Goal: Task Accomplishment & Management: Use online tool/utility

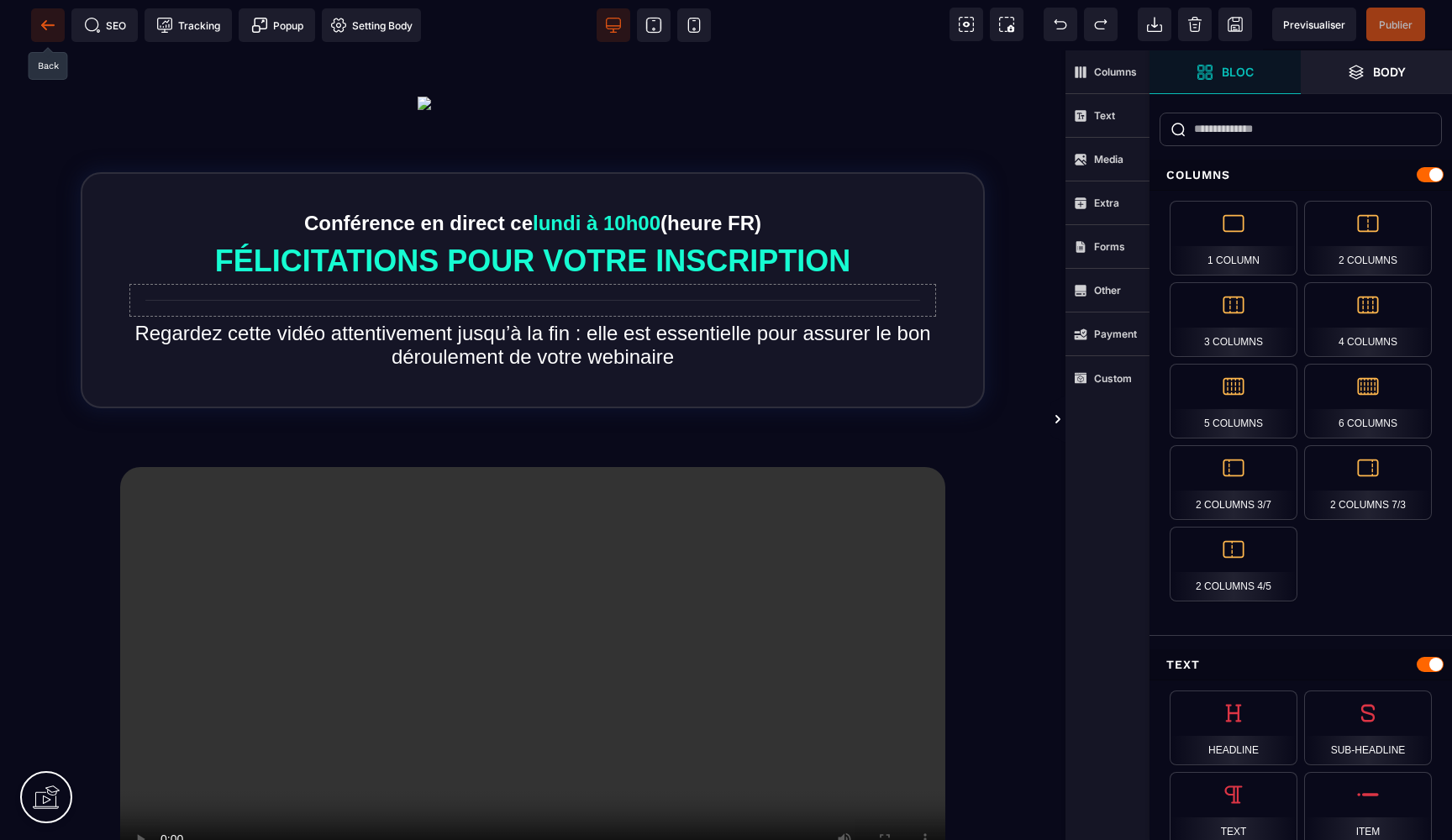
click at [48, 29] on icon at bounding box center [47, 25] width 17 height 17
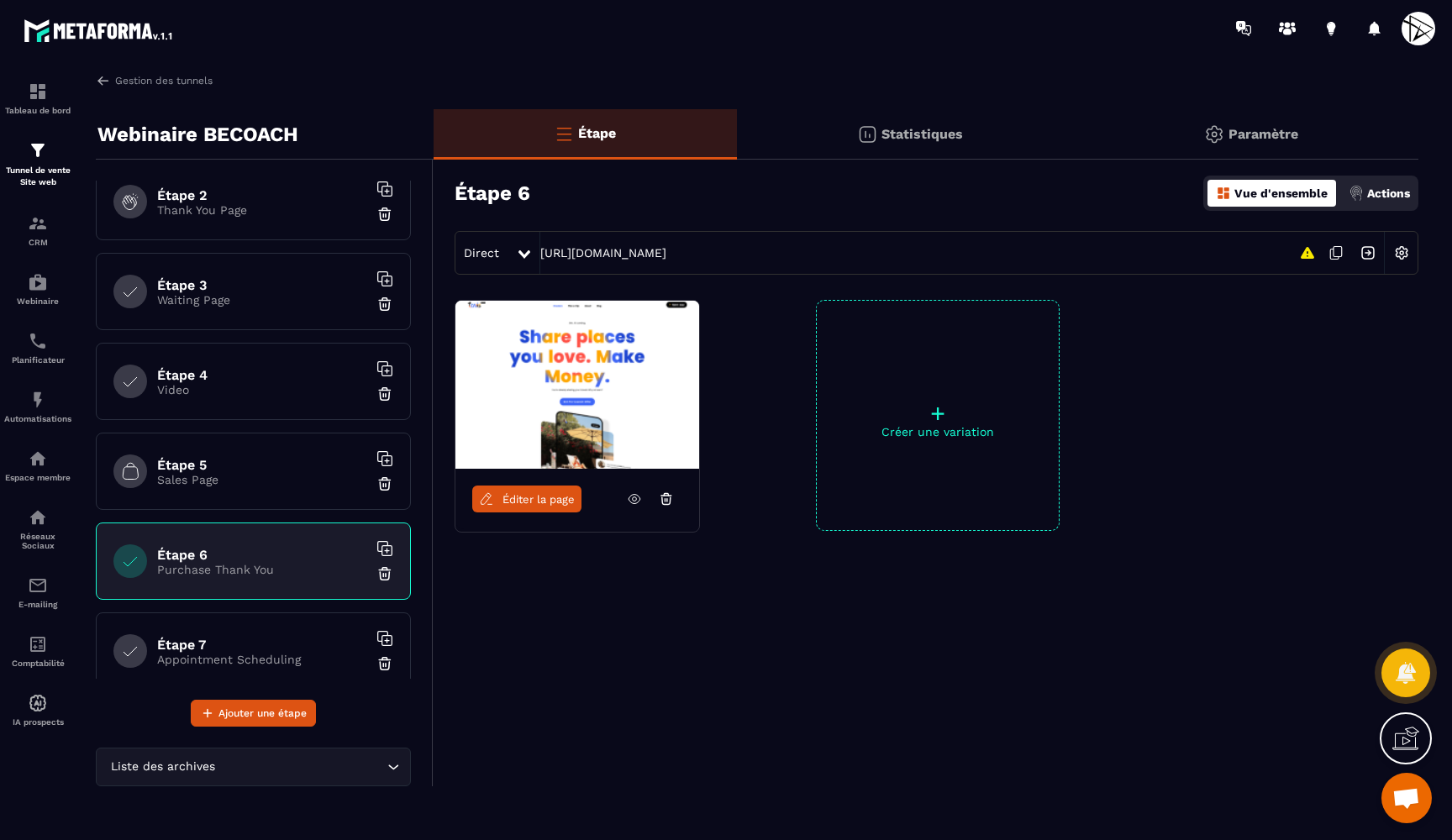
scroll to position [121, 0]
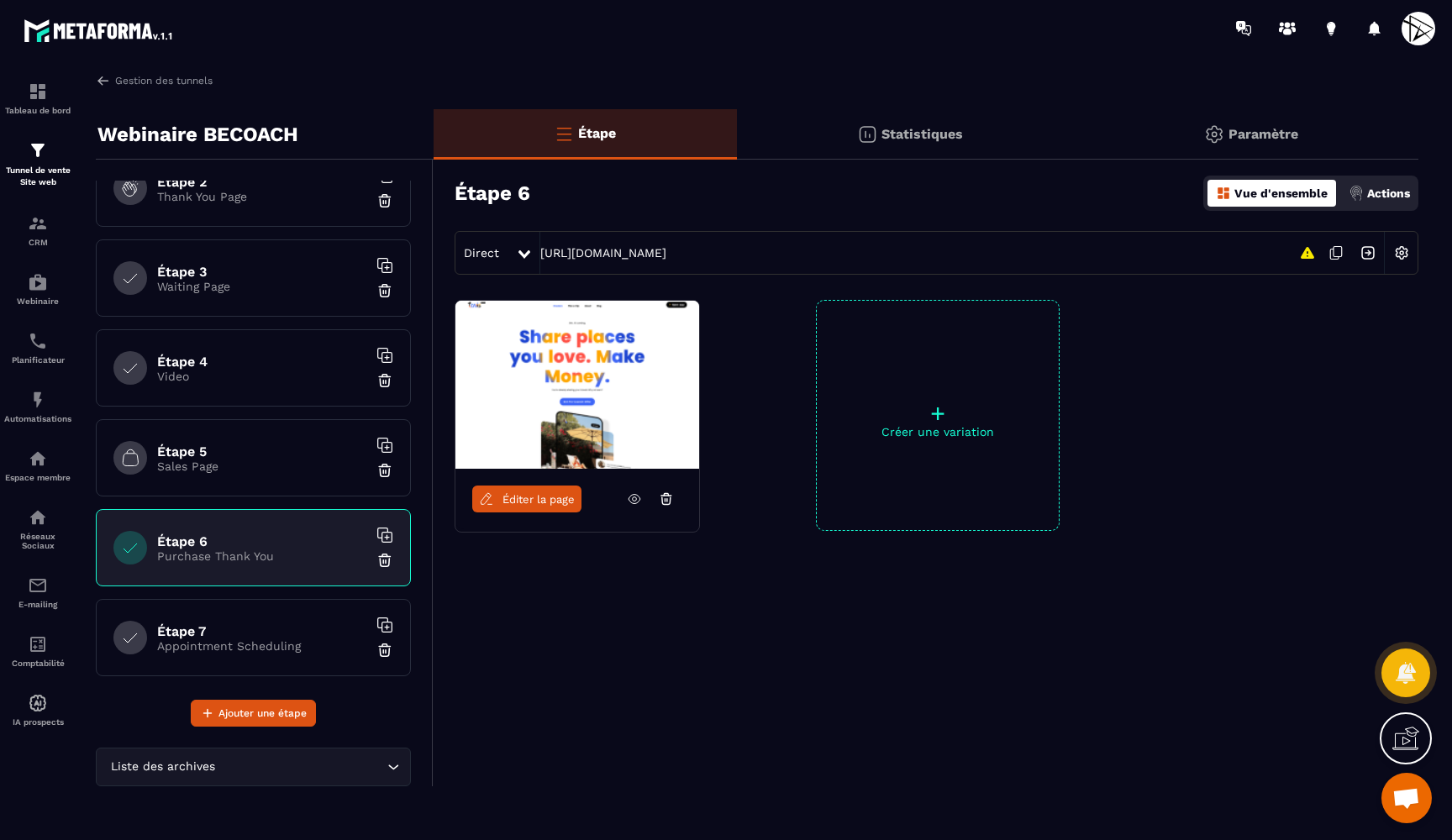
click at [239, 473] on p "Sales Page" at bounding box center [262, 466] width 210 height 13
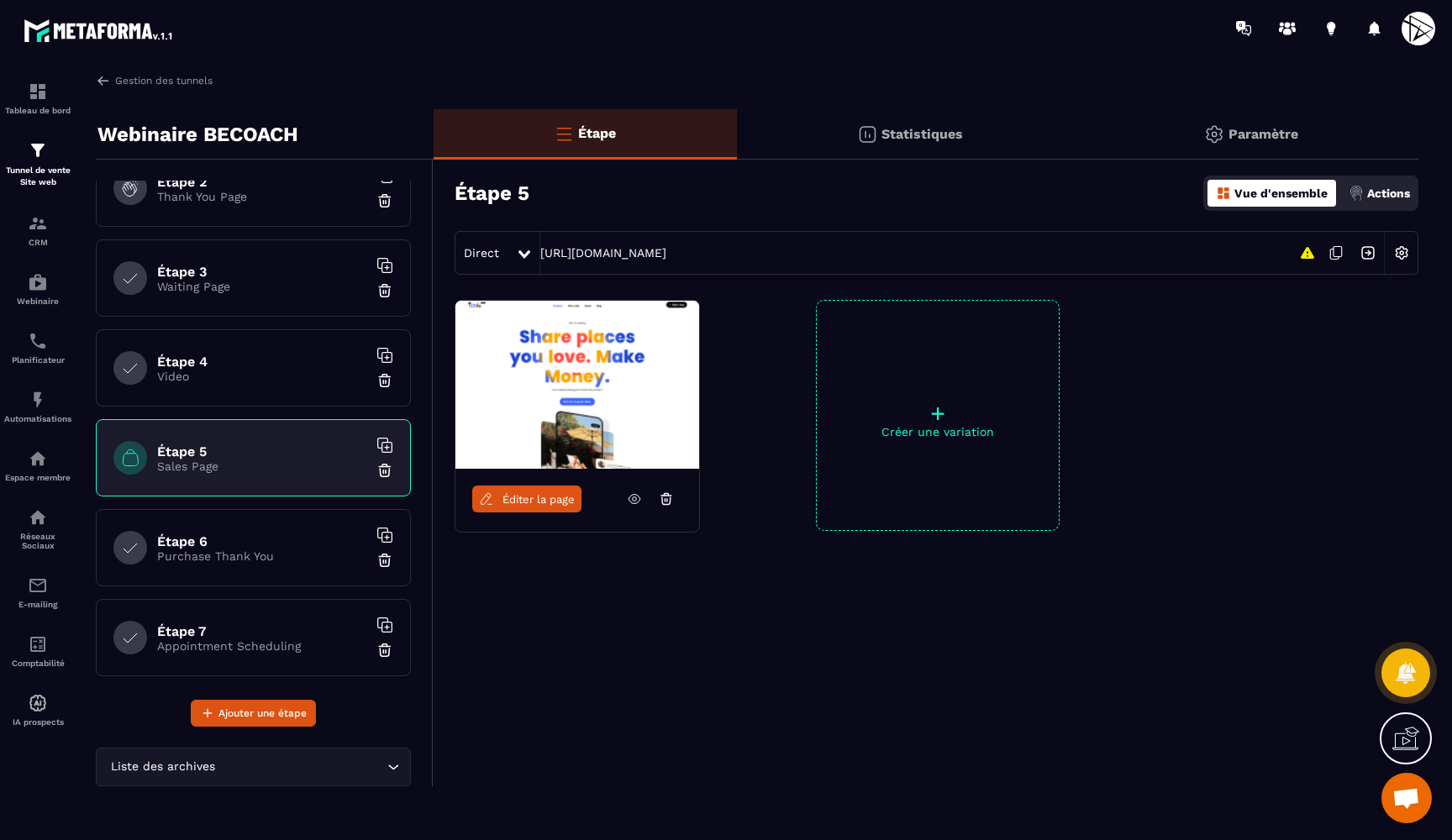
click at [627, 493] on icon at bounding box center [634, 499] width 15 height 15
click at [269, 534] on h6 "Étape 6" at bounding box center [262, 542] width 210 height 16
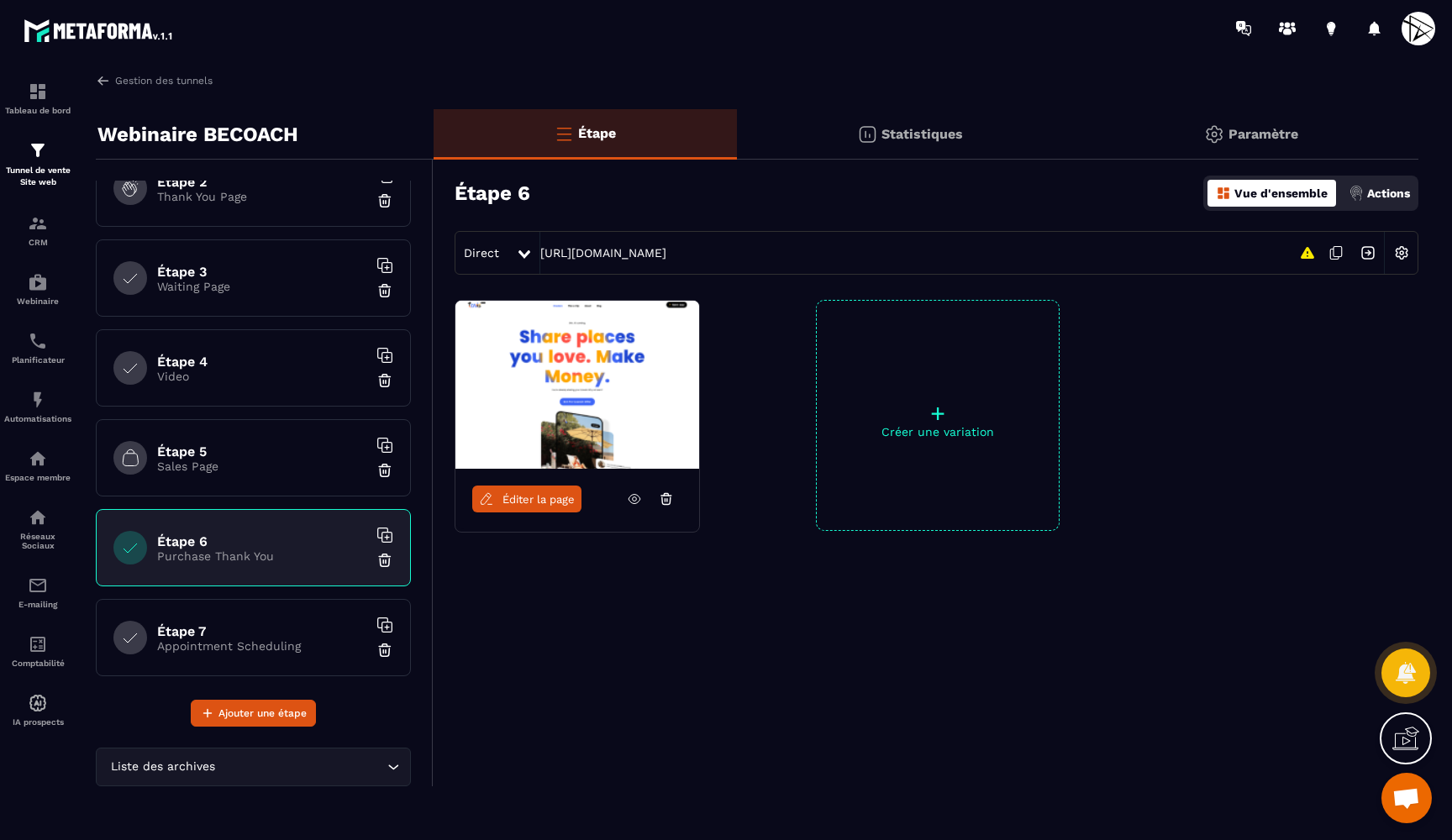
click at [634, 499] on icon at bounding box center [634, 499] width 15 height 15
click at [281, 616] on div "Étape 7 Appointment Scheduling" at bounding box center [253, 638] width 315 height 78
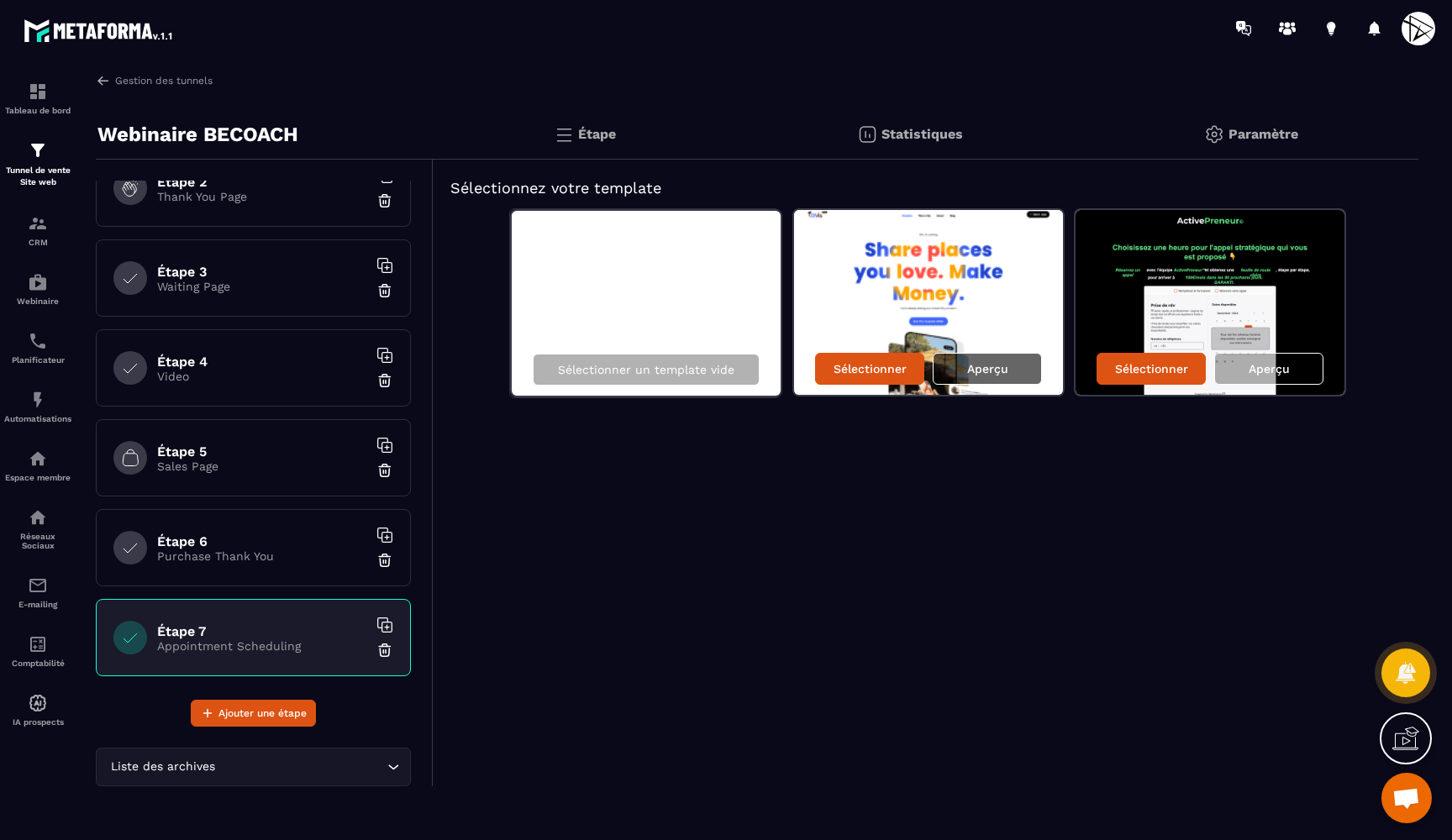
click at [966, 359] on div "Aperçu" at bounding box center [987, 369] width 109 height 32
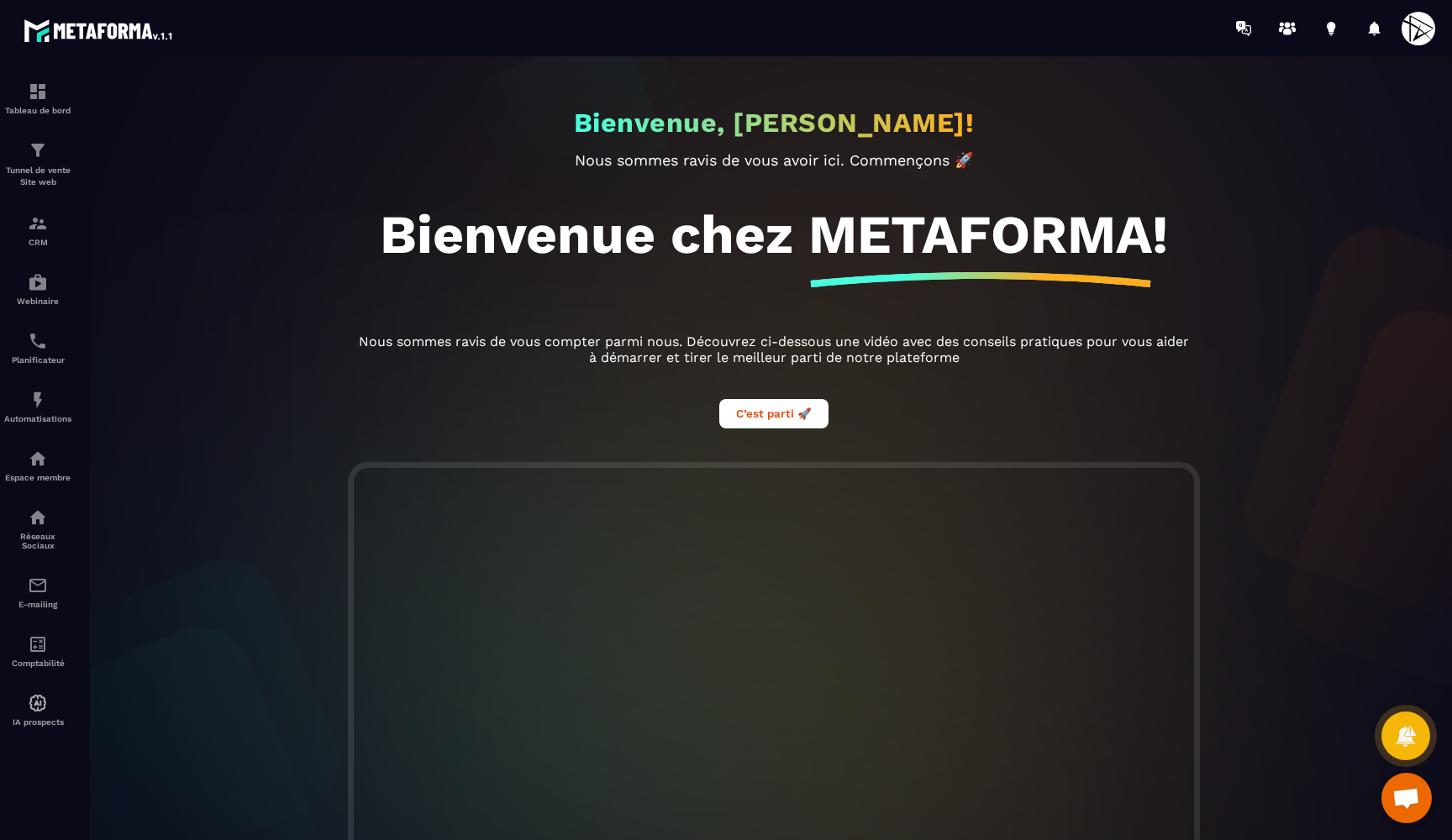
click at [55, 153] on div at bounding box center [774, 457] width 1452 height 801
click at [44, 153] on img at bounding box center [38, 150] width 21 height 21
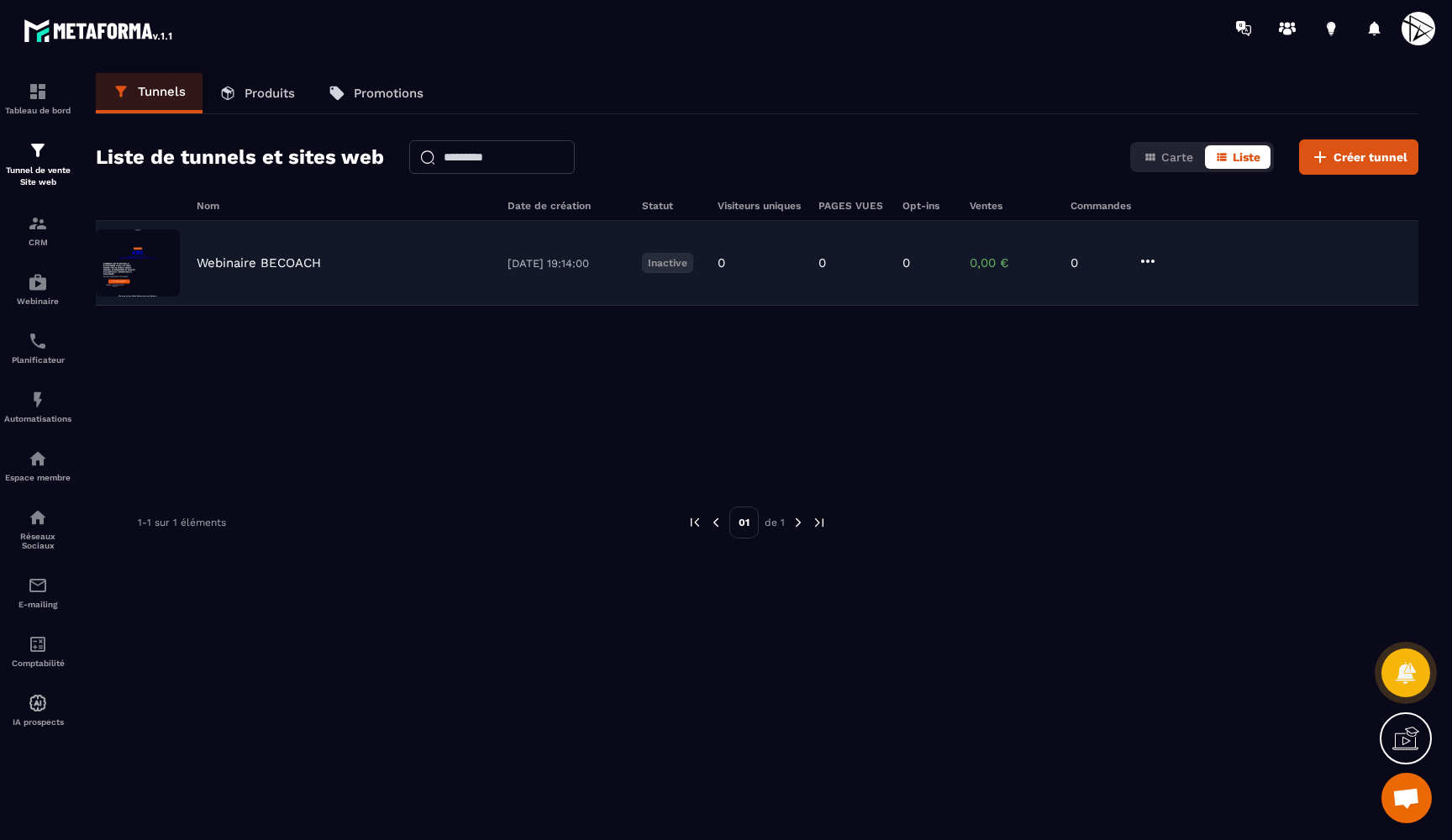
click at [223, 257] on p "Webinaire BECOACH" at bounding box center [258, 263] width 124 height 15
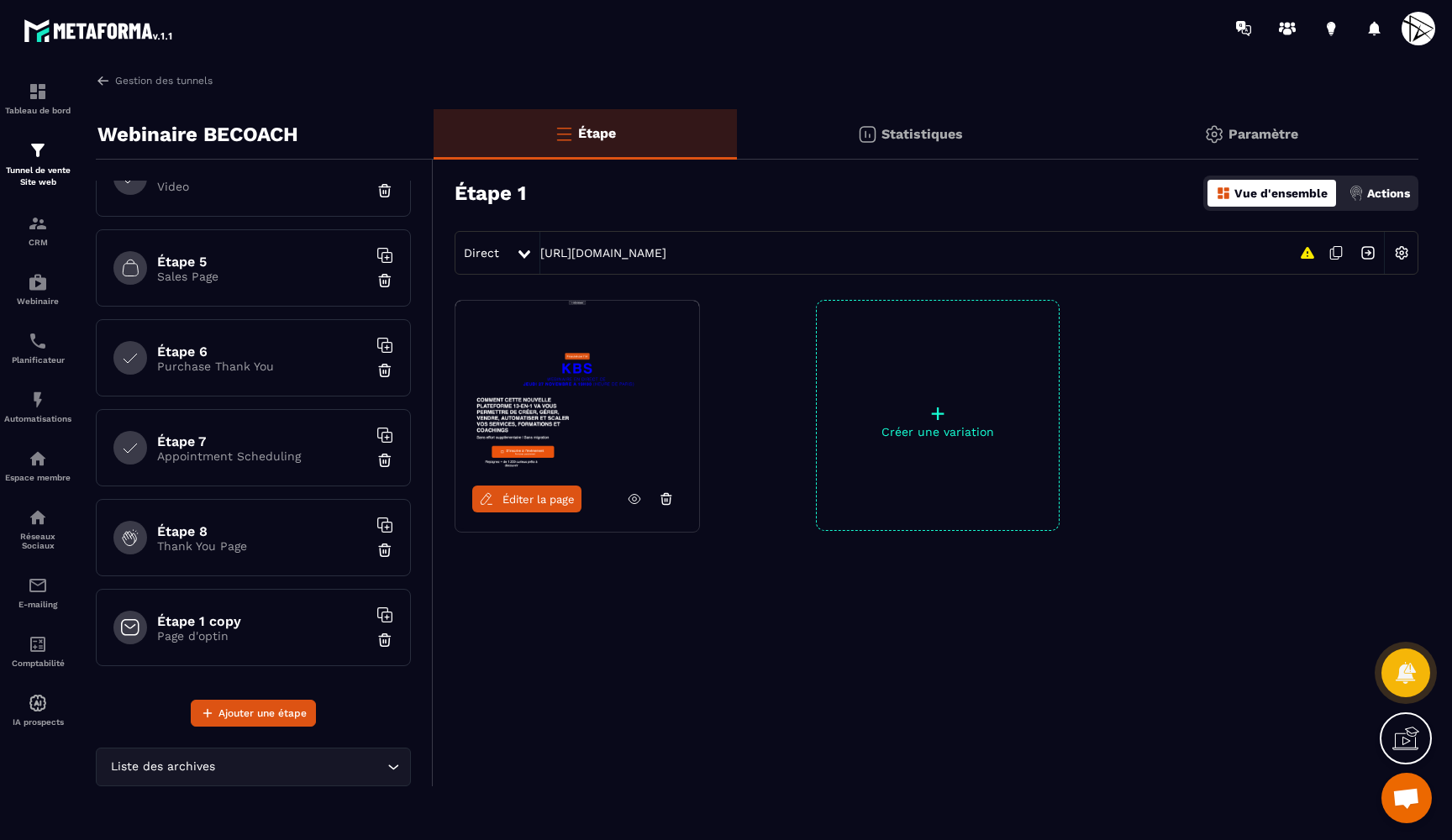
scroll to position [311, 0]
click at [220, 640] on p "Page d'optin" at bounding box center [262, 635] width 210 height 13
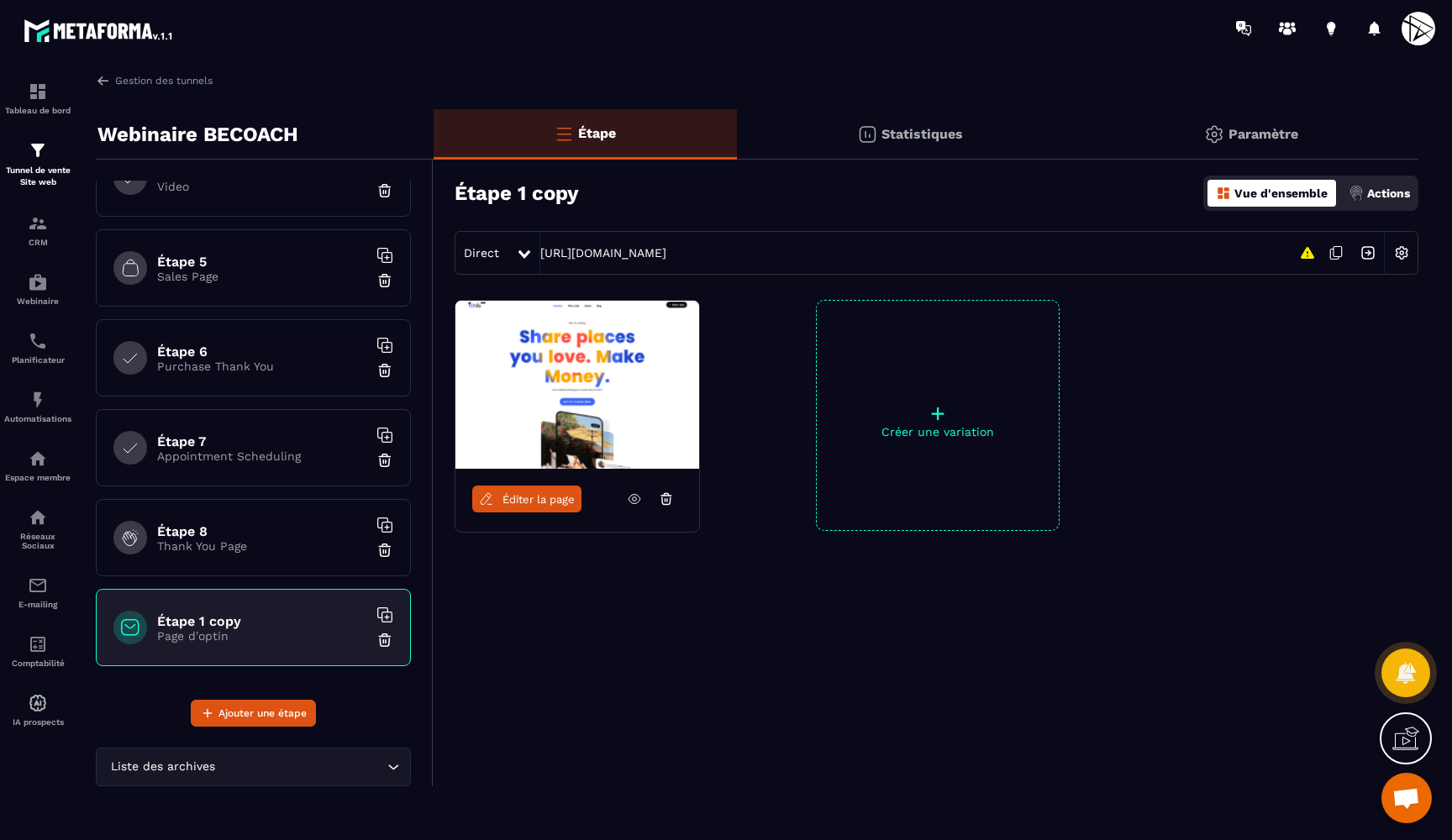
click at [252, 534] on h6 "Étape 8" at bounding box center [262, 532] width 210 height 16
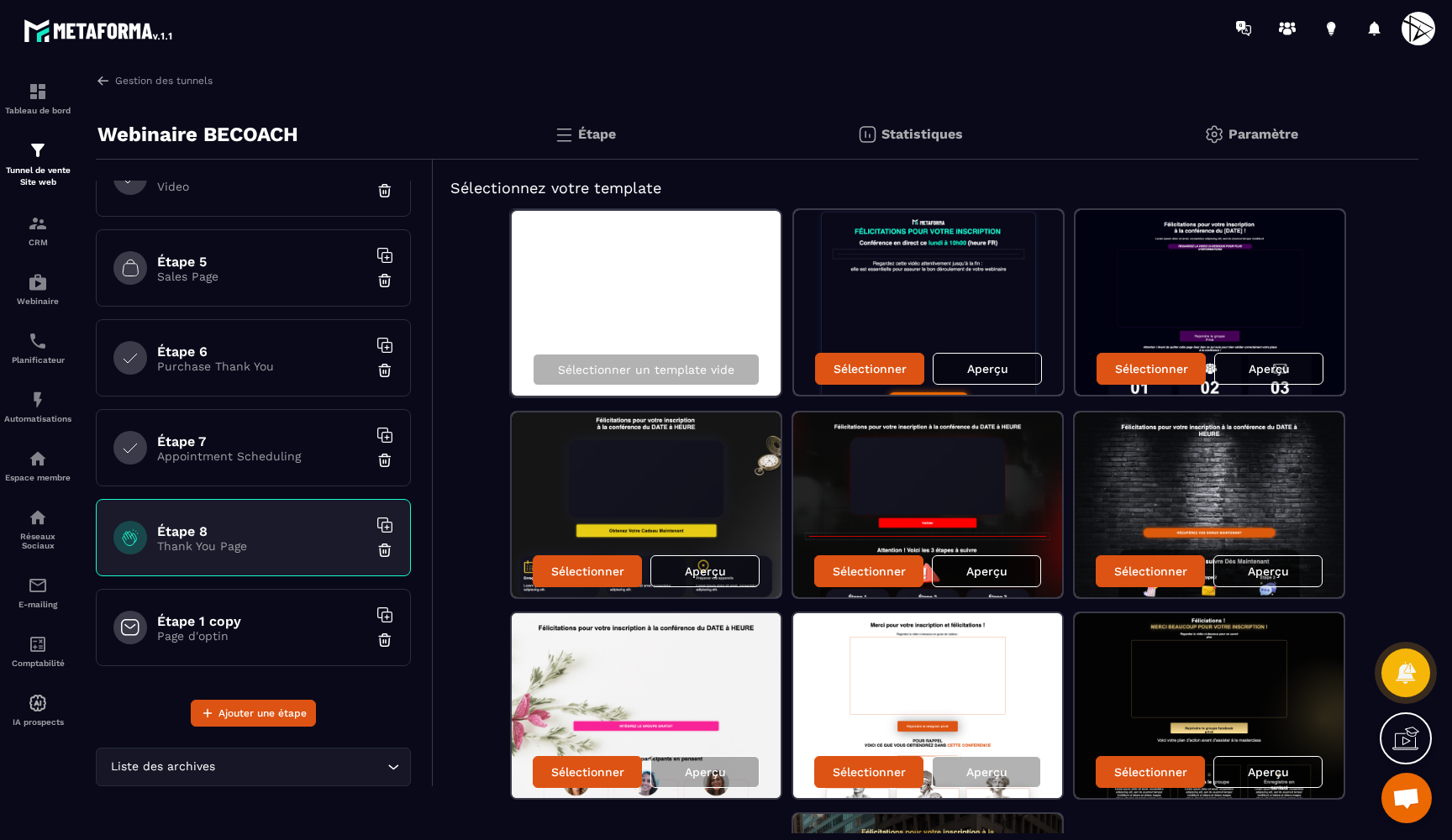
click at [268, 471] on div "Étape 7 Appointment Scheduling" at bounding box center [253, 448] width 315 height 78
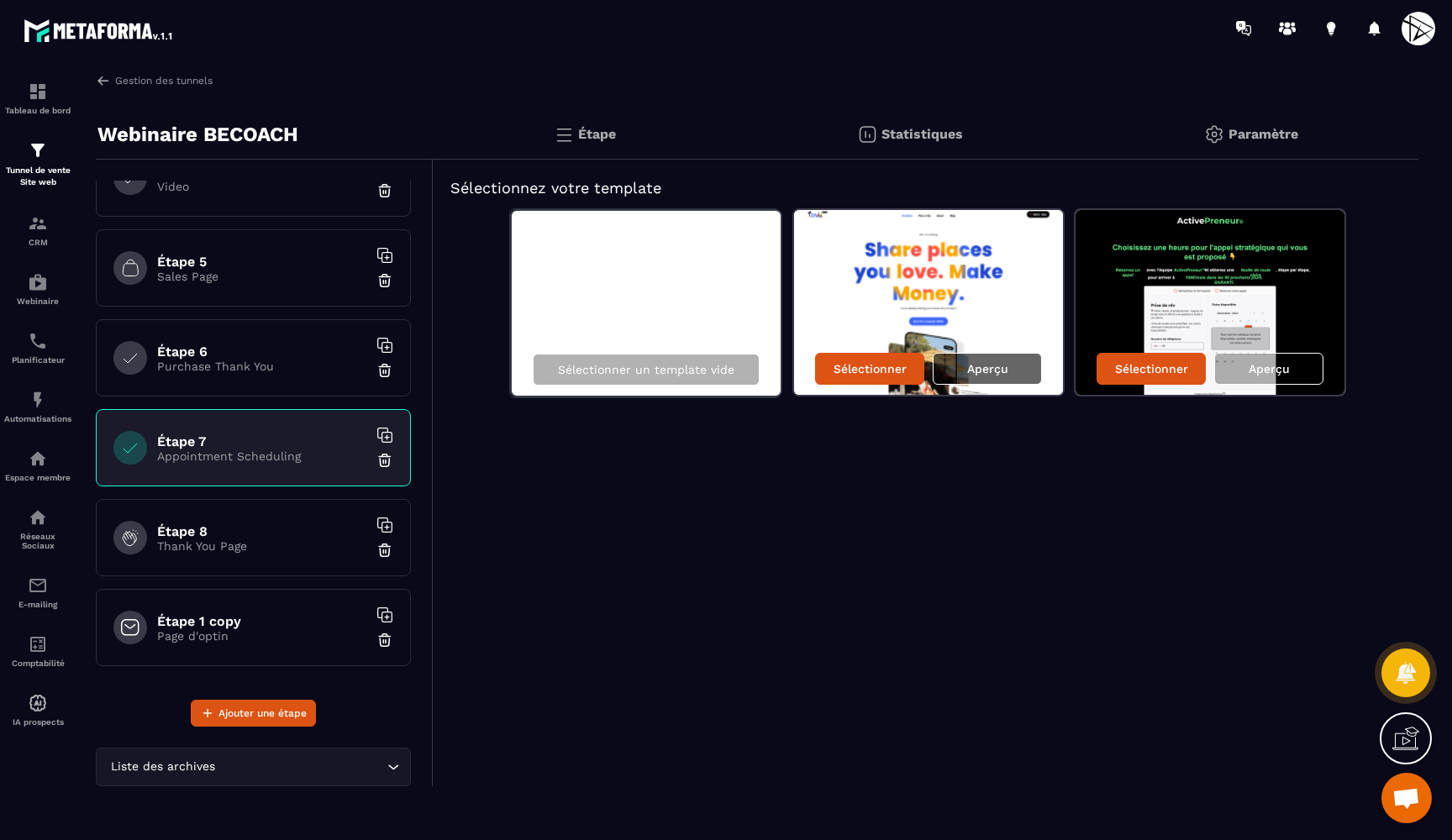
click at [967, 362] on p "Aperçu" at bounding box center [987, 368] width 41 height 13
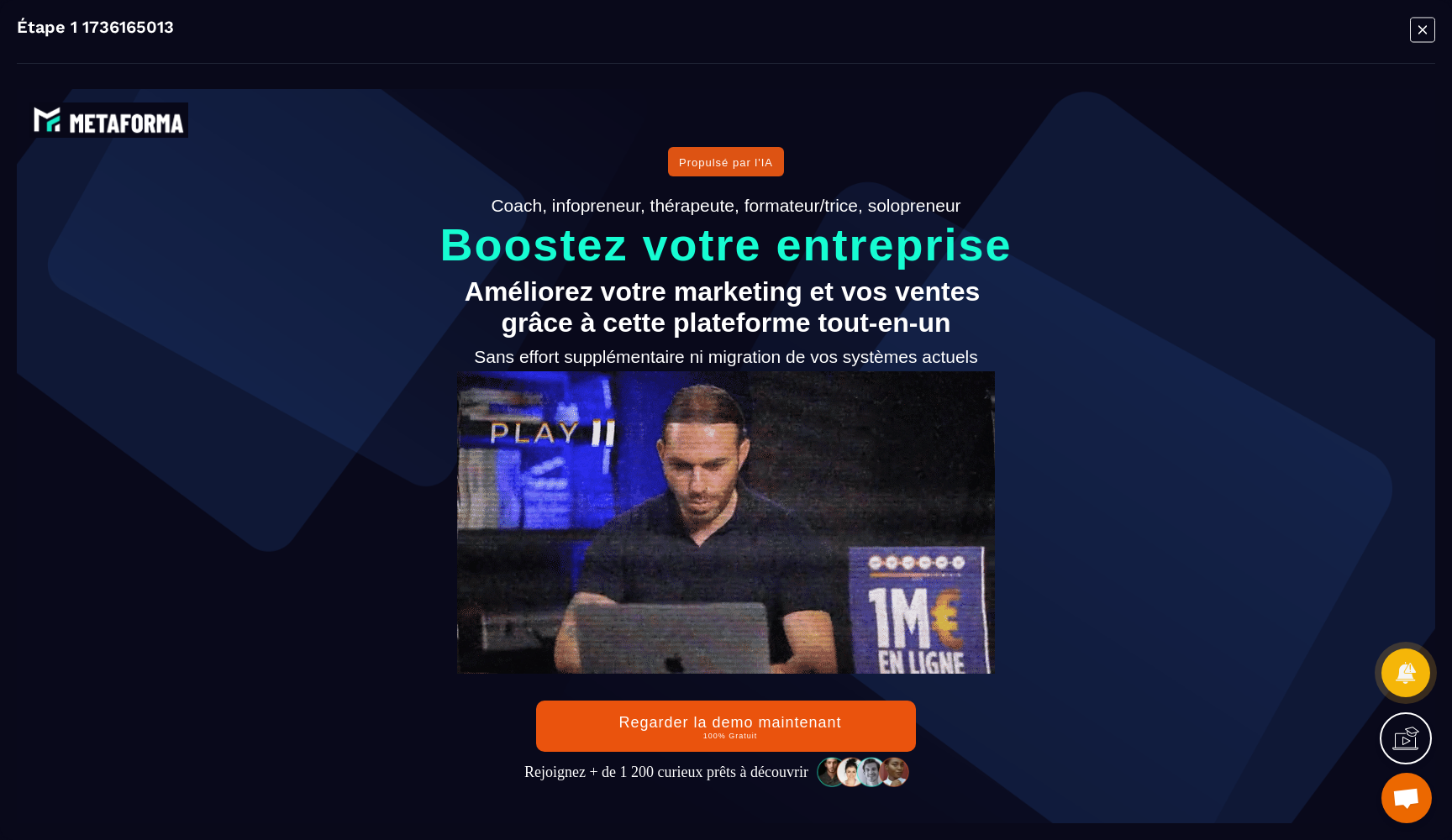
click at [1423, 37] on icon "Modal window" at bounding box center [1423, 29] width 25 height 26
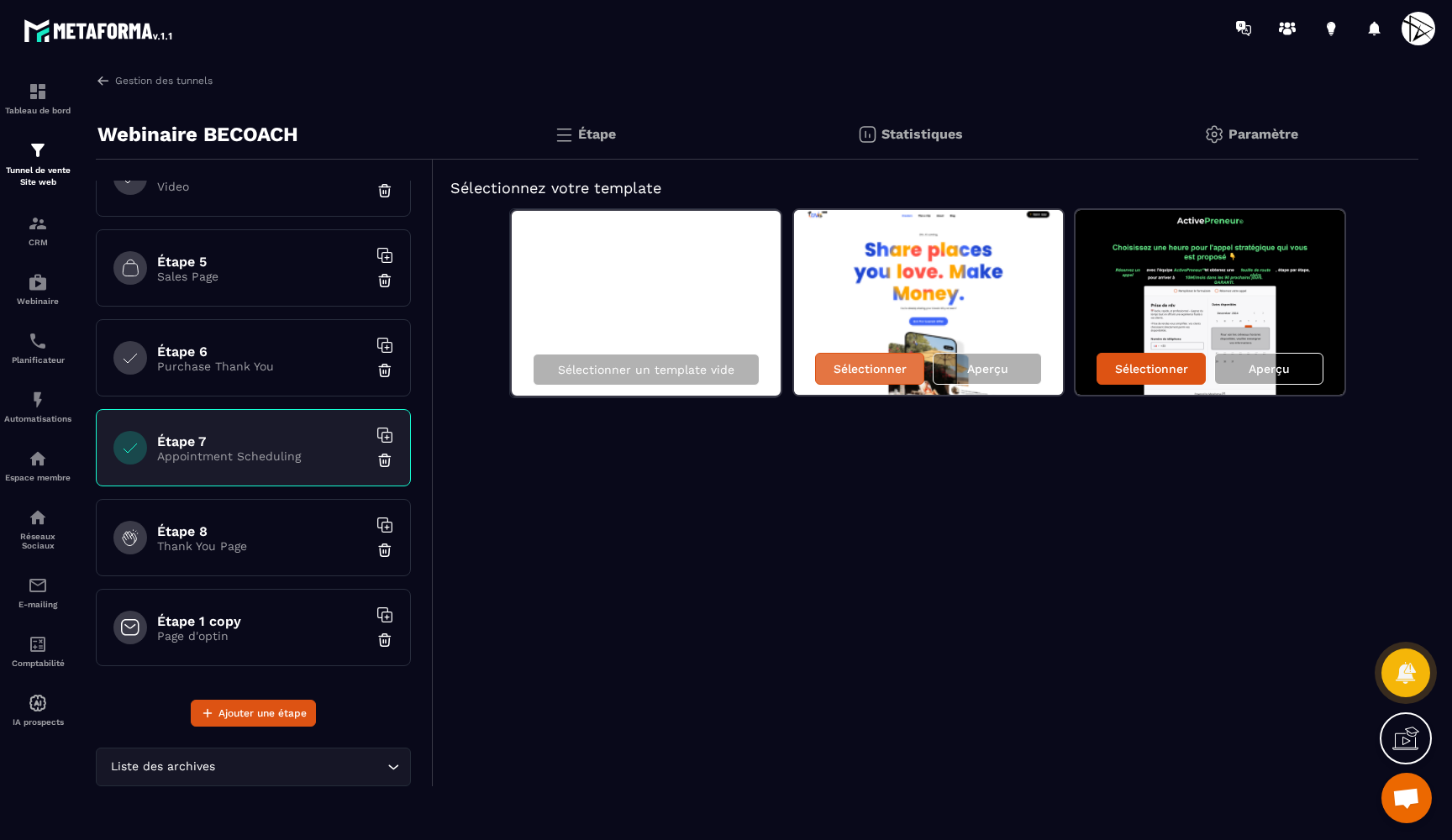
click at [853, 367] on p "Sélectionner" at bounding box center [870, 368] width 73 height 13
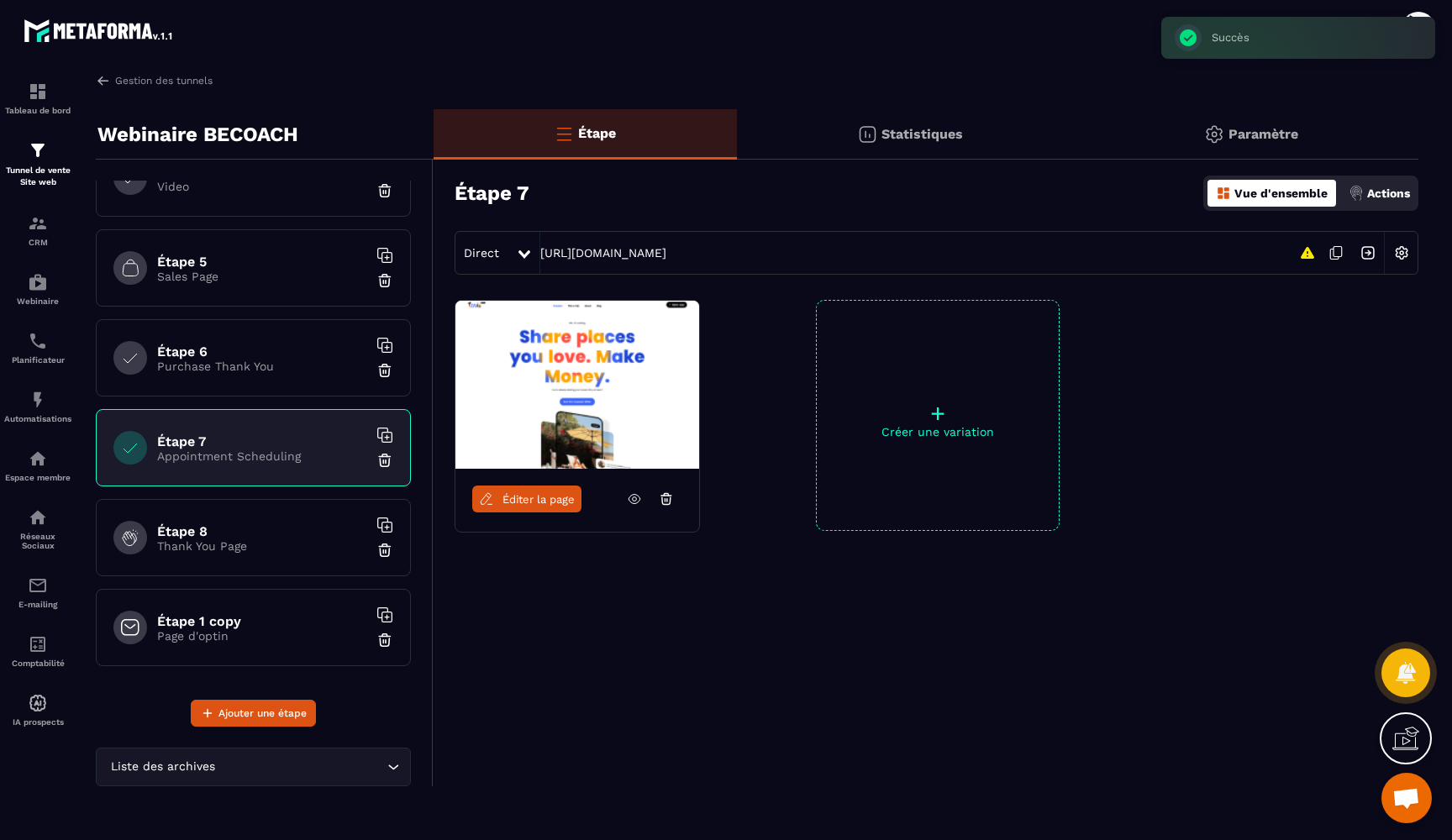
click at [274, 536] on h6 "Étape 8" at bounding box center [262, 532] width 210 height 16
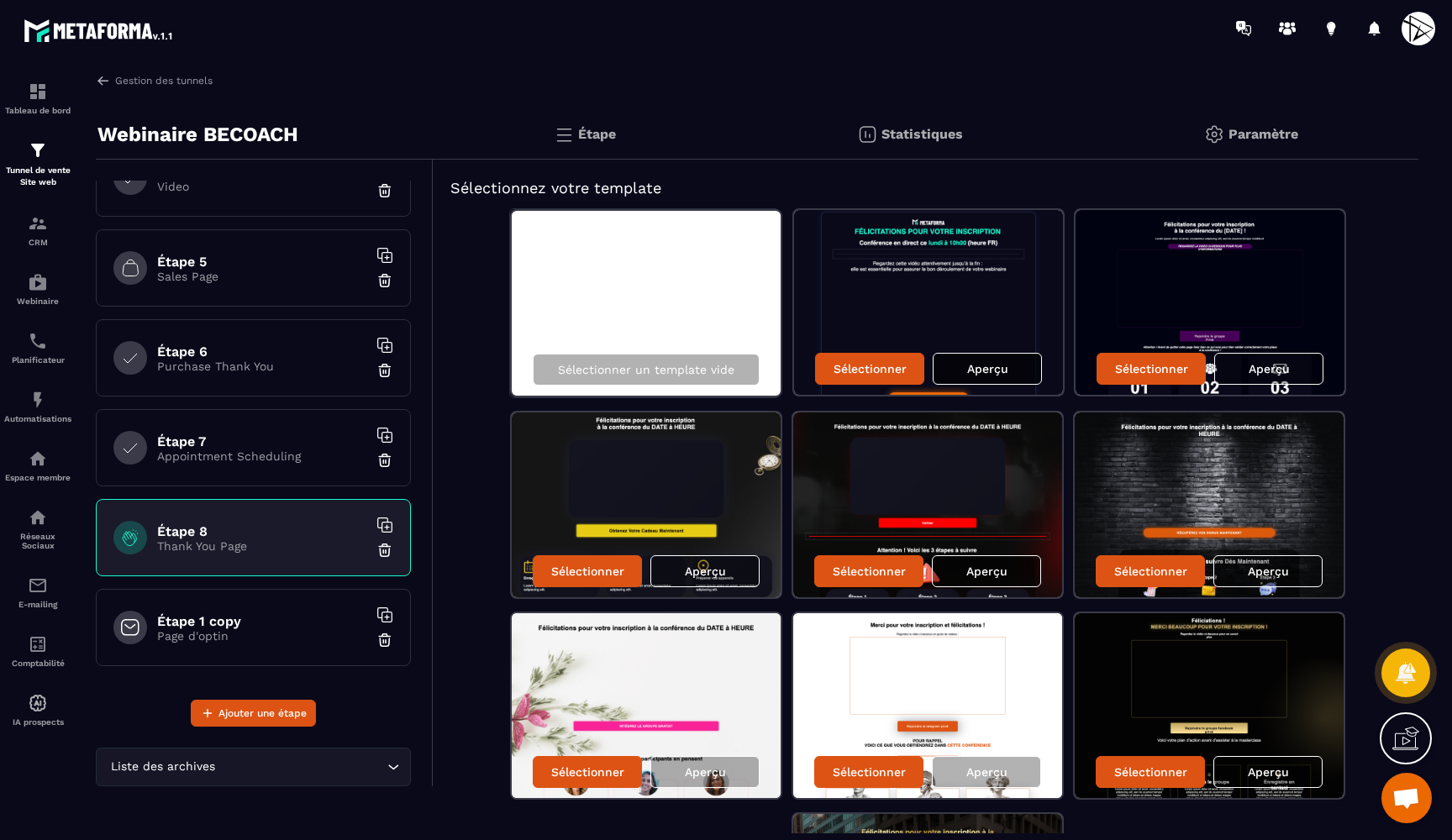
click at [966, 365] on div "Aperçu" at bounding box center [987, 369] width 109 height 32
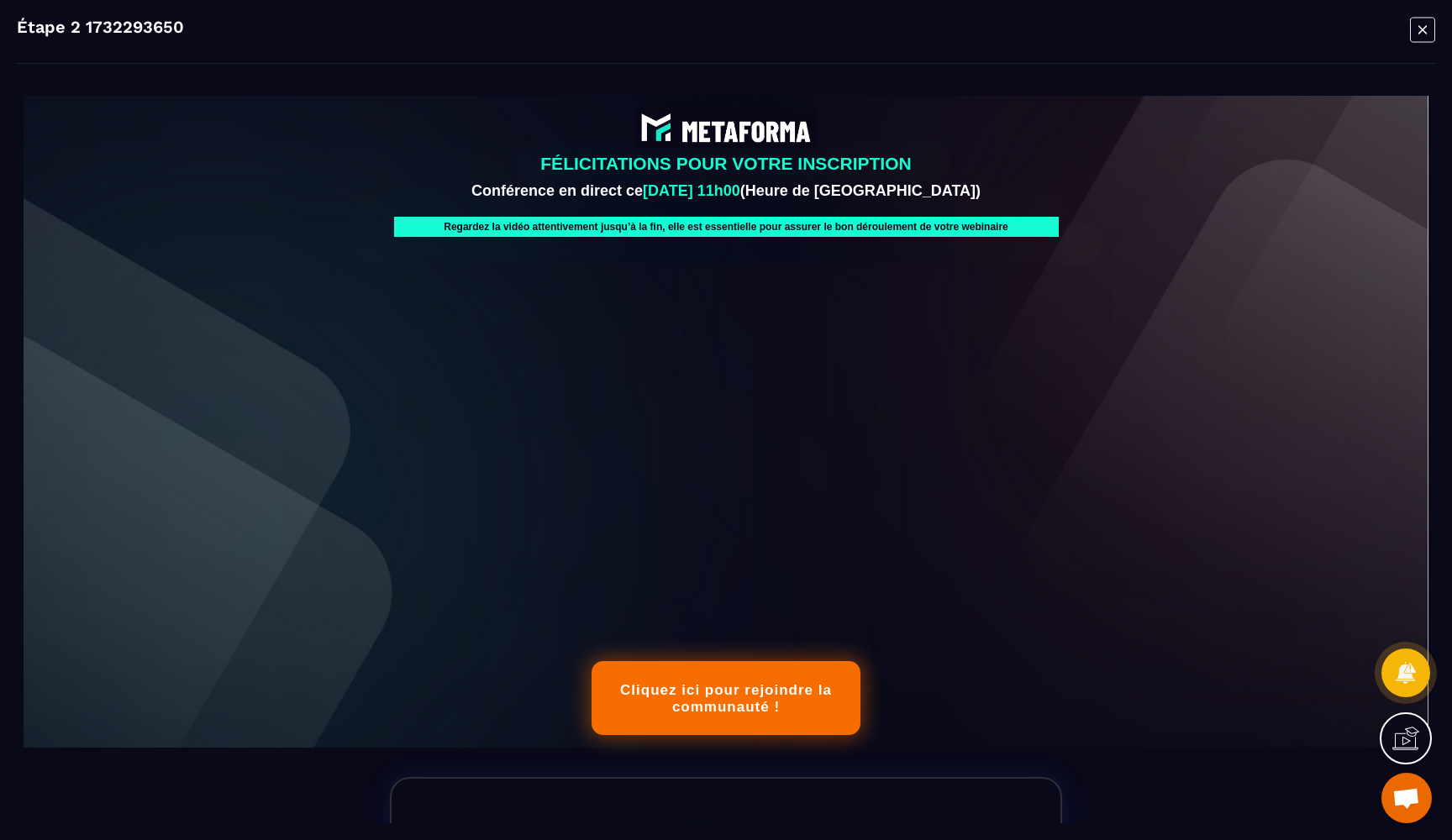
click at [1417, 26] on icon "Modal window" at bounding box center [1423, 29] width 25 height 26
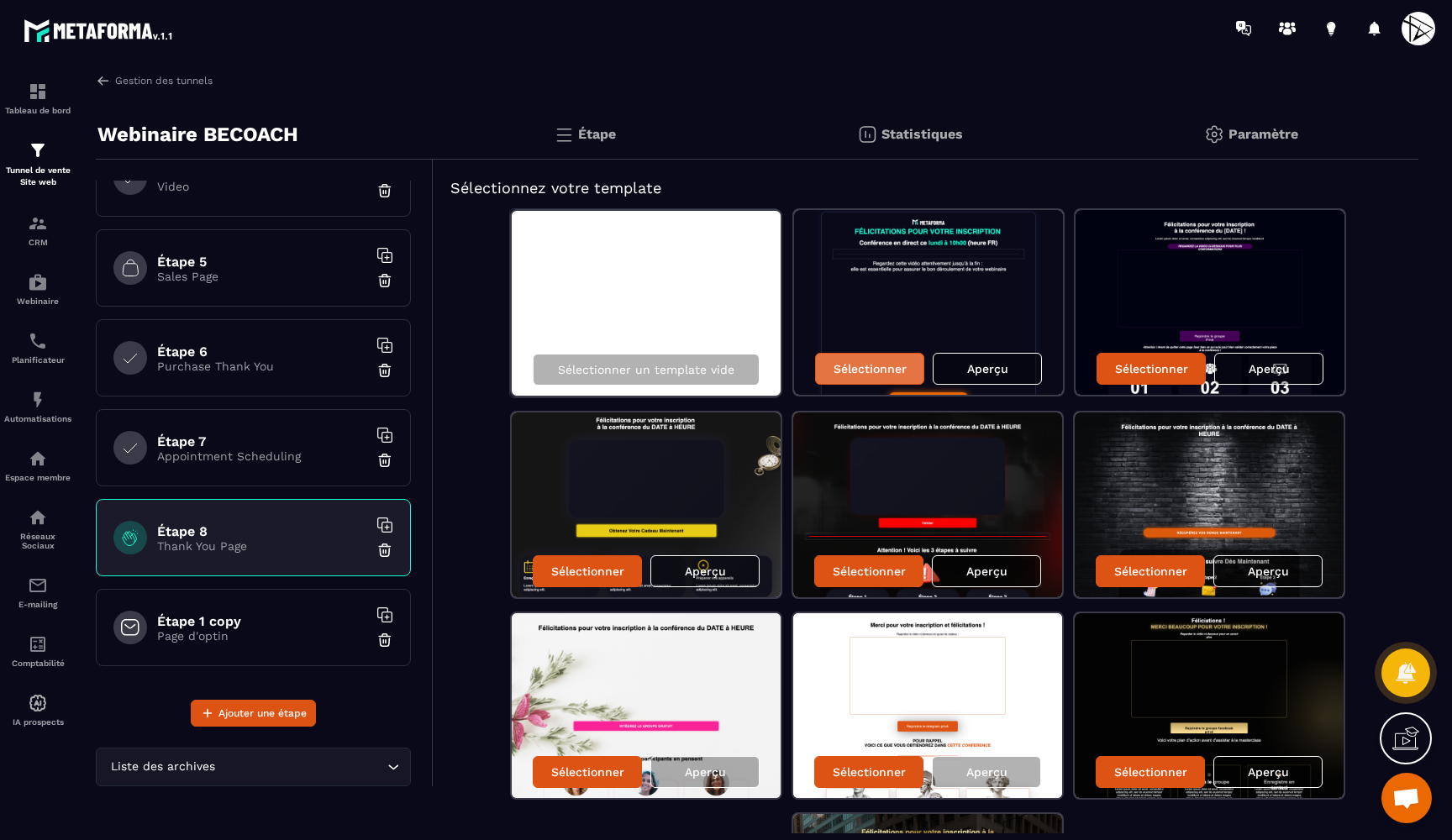
click at [892, 363] on p "Sélectionner" at bounding box center [870, 368] width 73 height 13
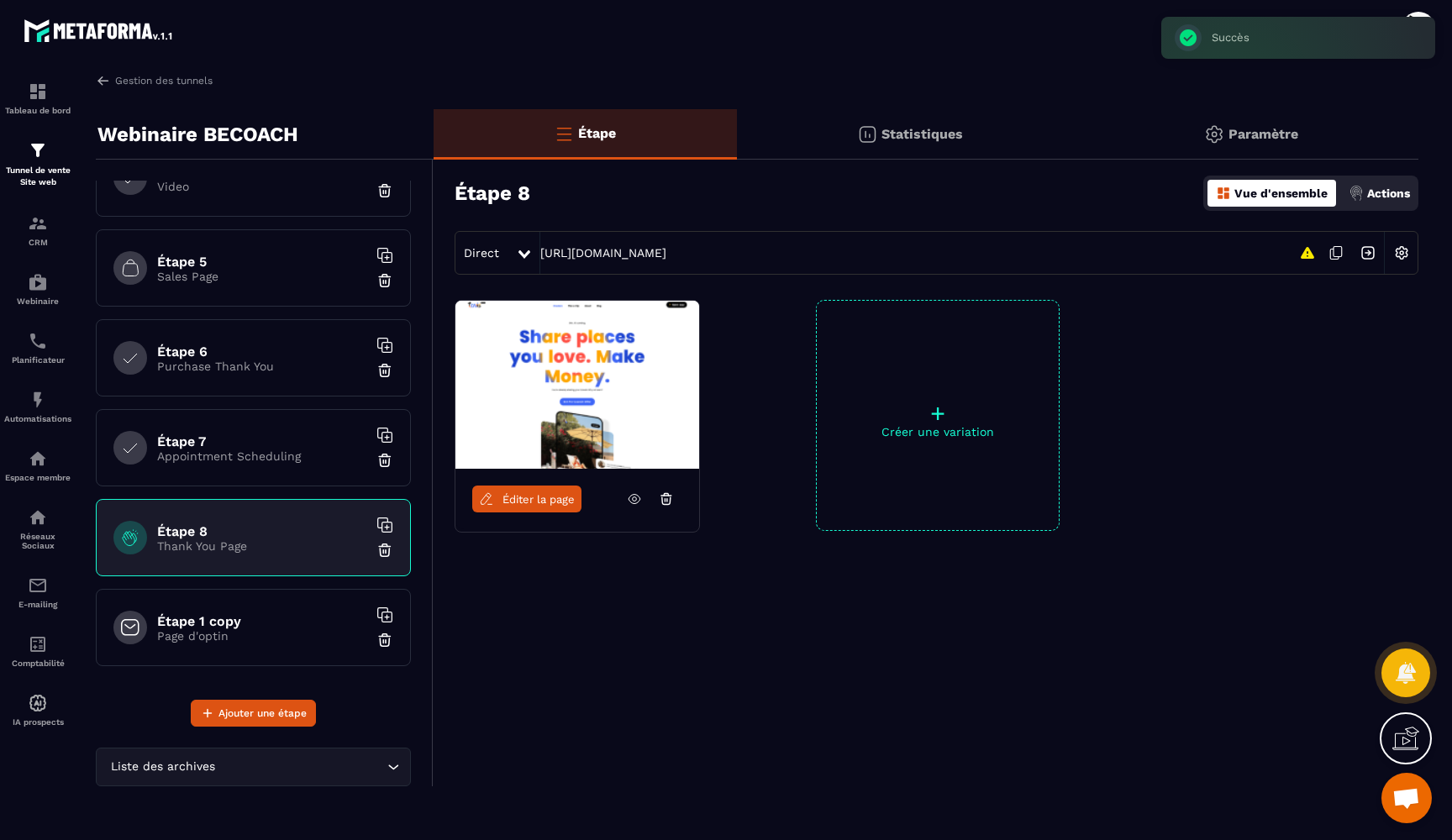
click at [332, 618] on h6 "Étape 1 copy" at bounding box center [262, 622] width 210 height 16
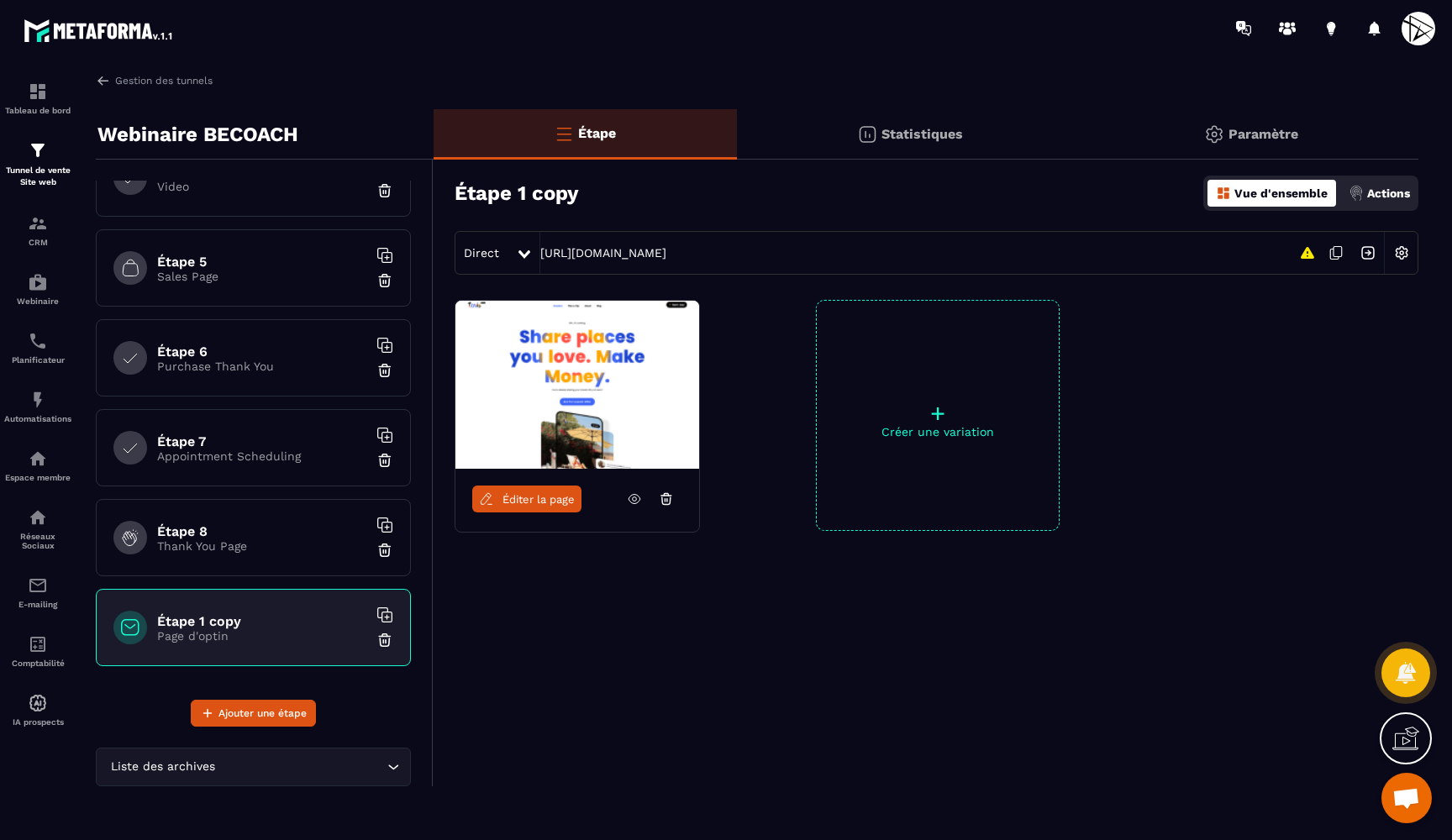
click at [634, 661] on div "Étape Statistiques Paramètre Étape 1 copy Vue d'ensemble Actions Direct https:/…" at bounding box center [926, 448] width 985 height 677
click at [629, 500] on icon at bounding box center [634, 500] width 12 height 9
click at [892, 386] on div "+ Créer une variation" at bounding box center [937, 416] width 244 height 231
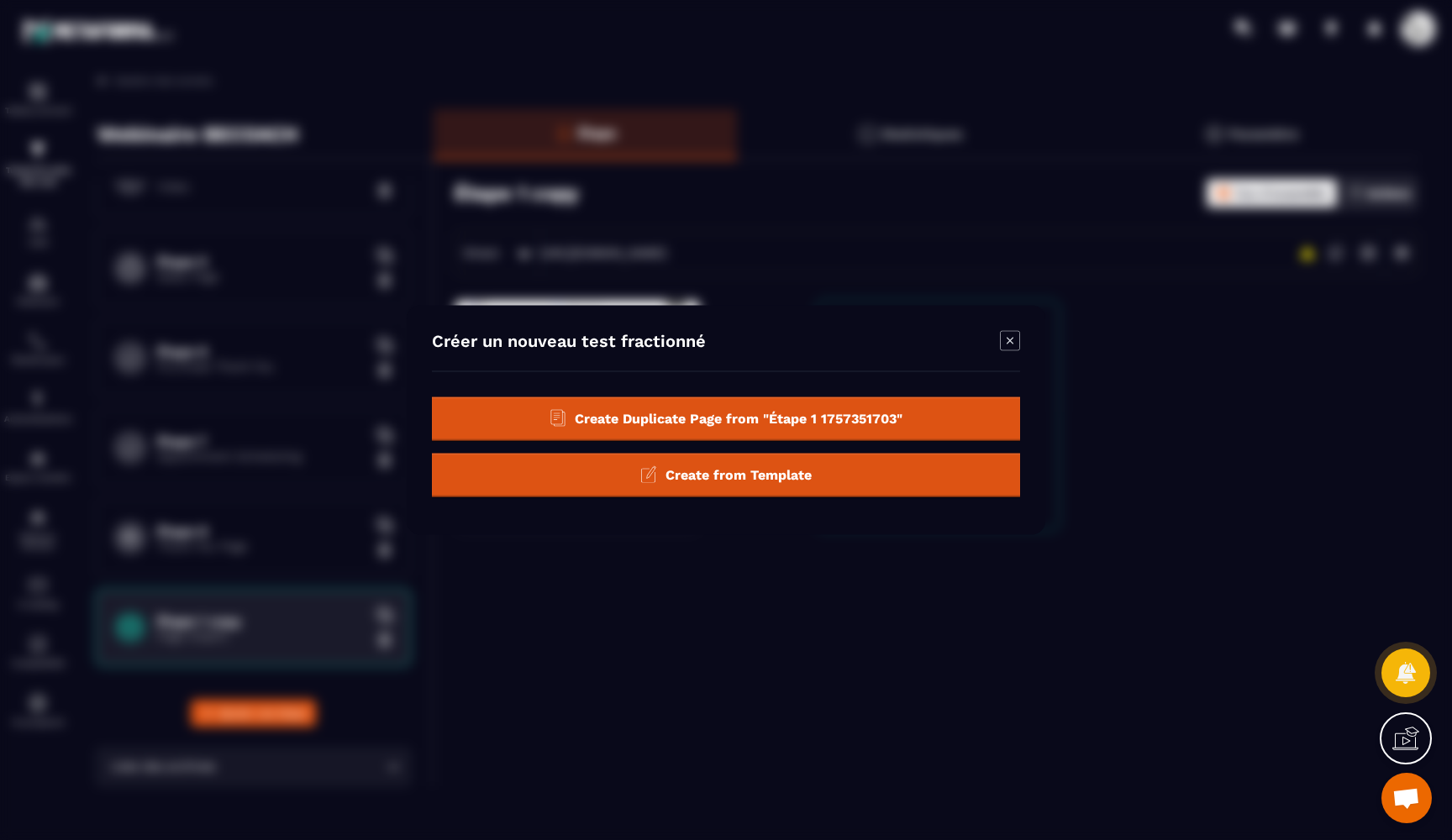
click at [756, 467] on span "Create from Template" at bounding box center [739, 475] width 147 height 16
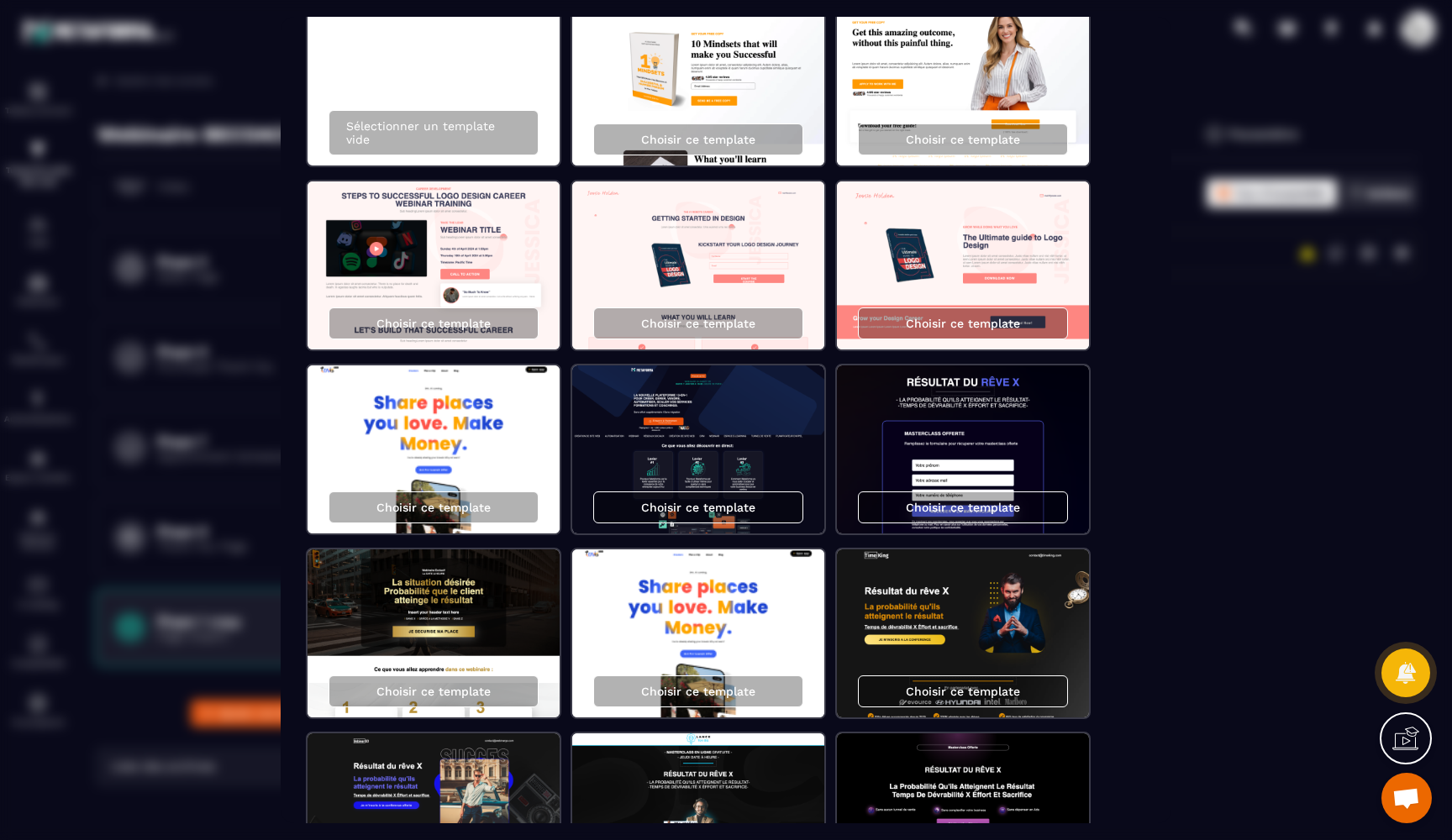
scroll to position [114, 0]
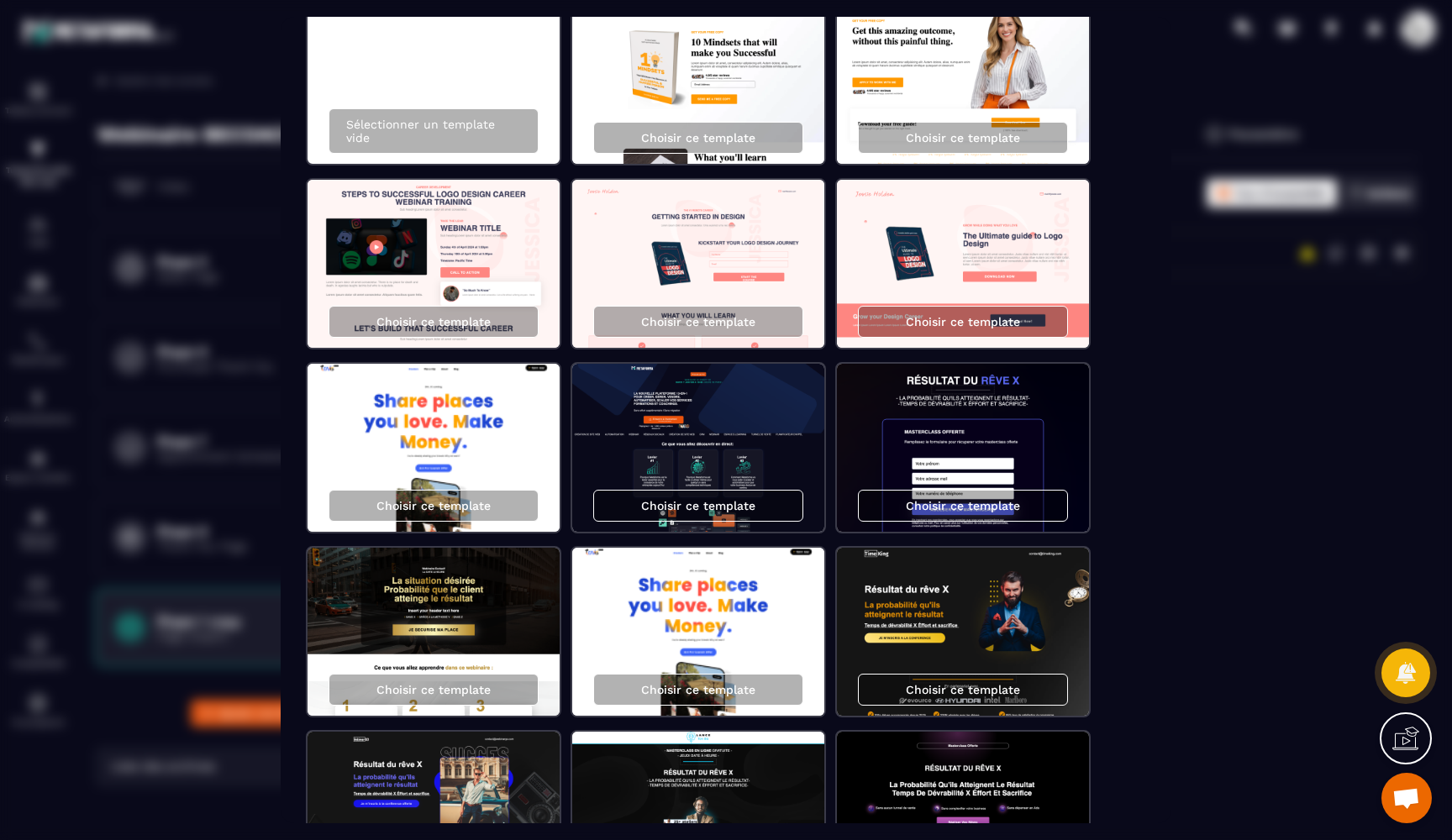
click at [1069, 437] on img "Modal window" at bounding box center [963, 448] width 252 height 168
click at [998, 504] on p "Choisir ce template" at bounding box center [963, 506] width 114 height 13
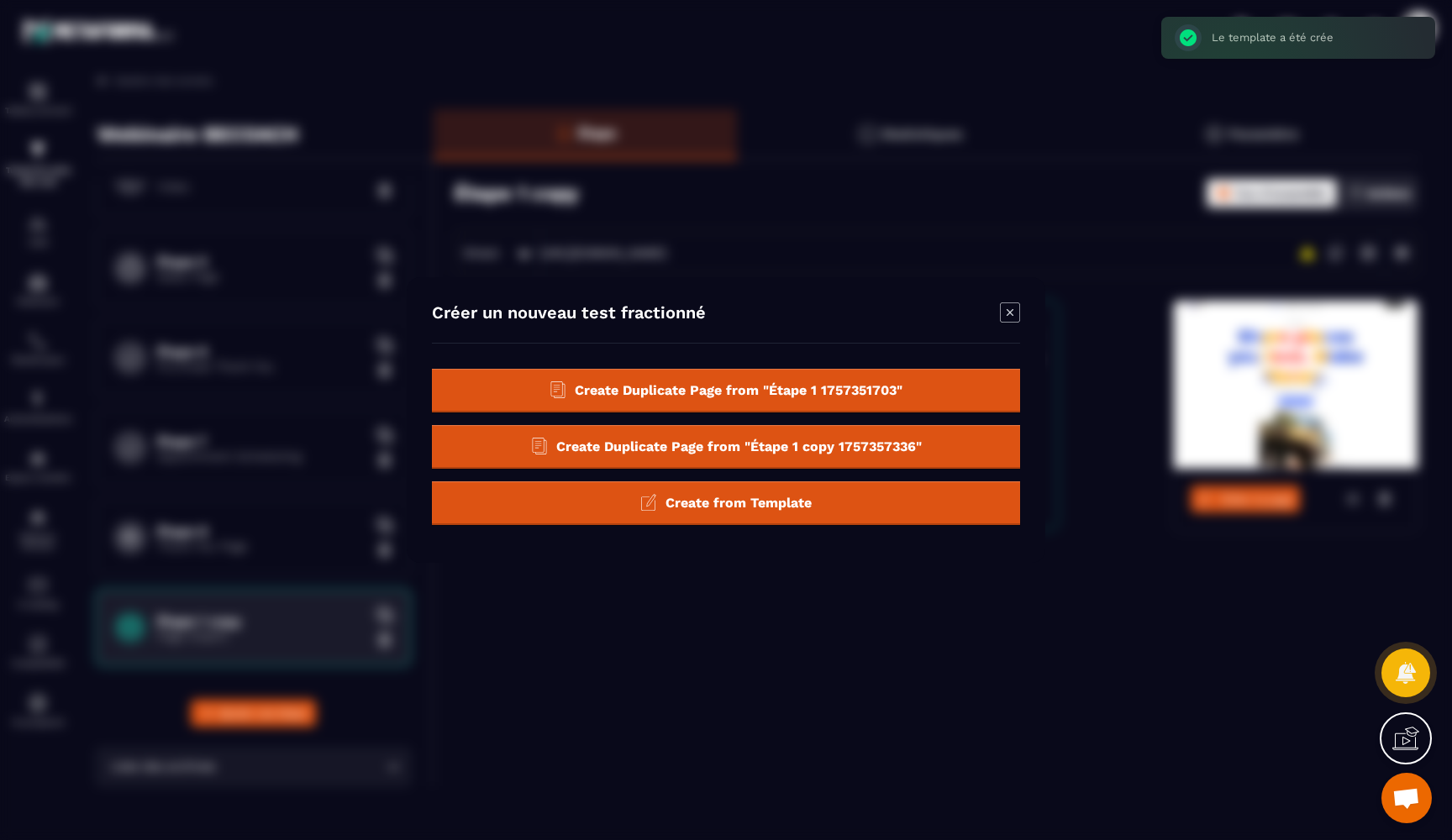
scroll to position [0, 0]
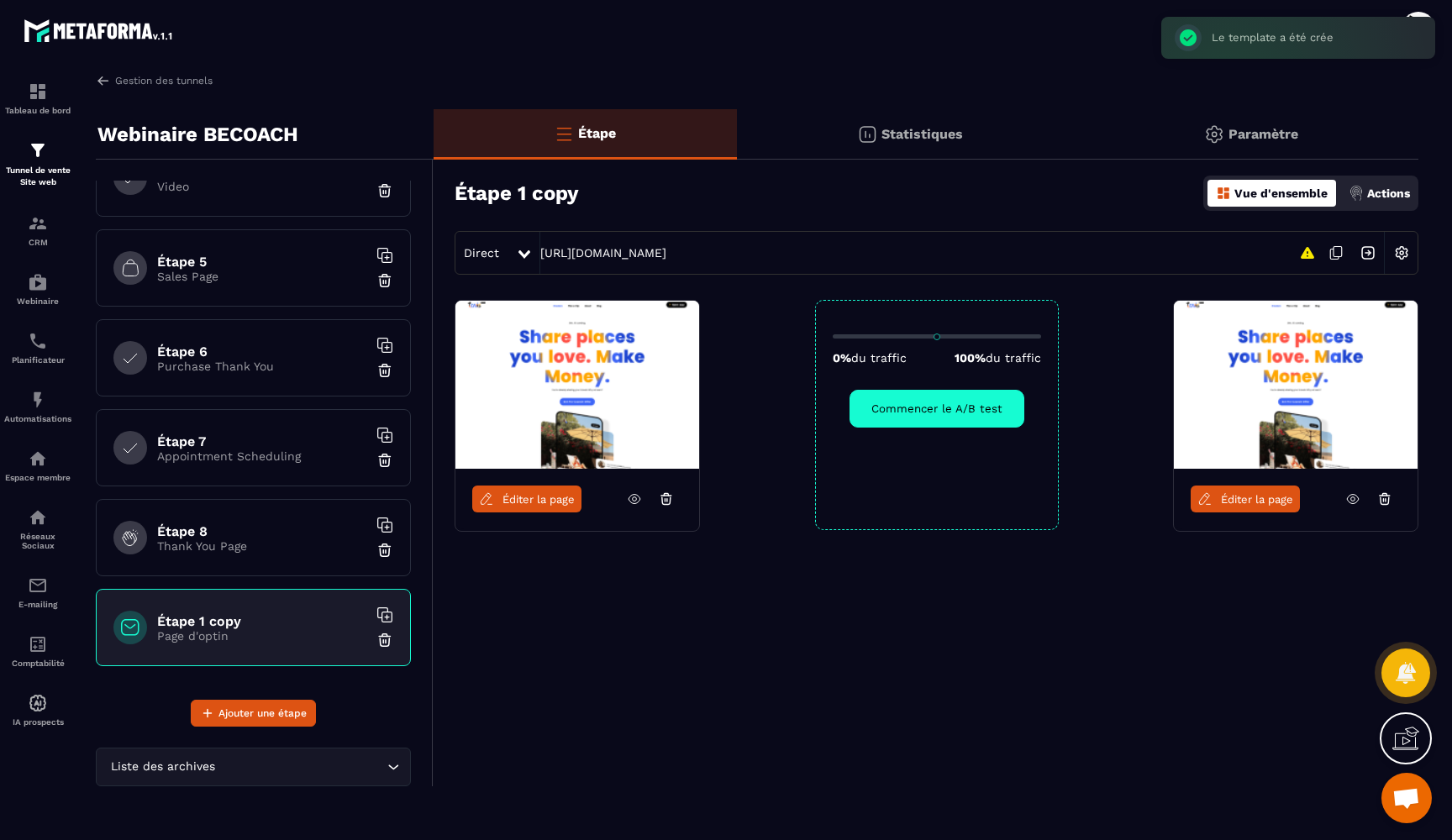
click at [669, 500] on icon at bounding box center [666, 499] width 15 height 15
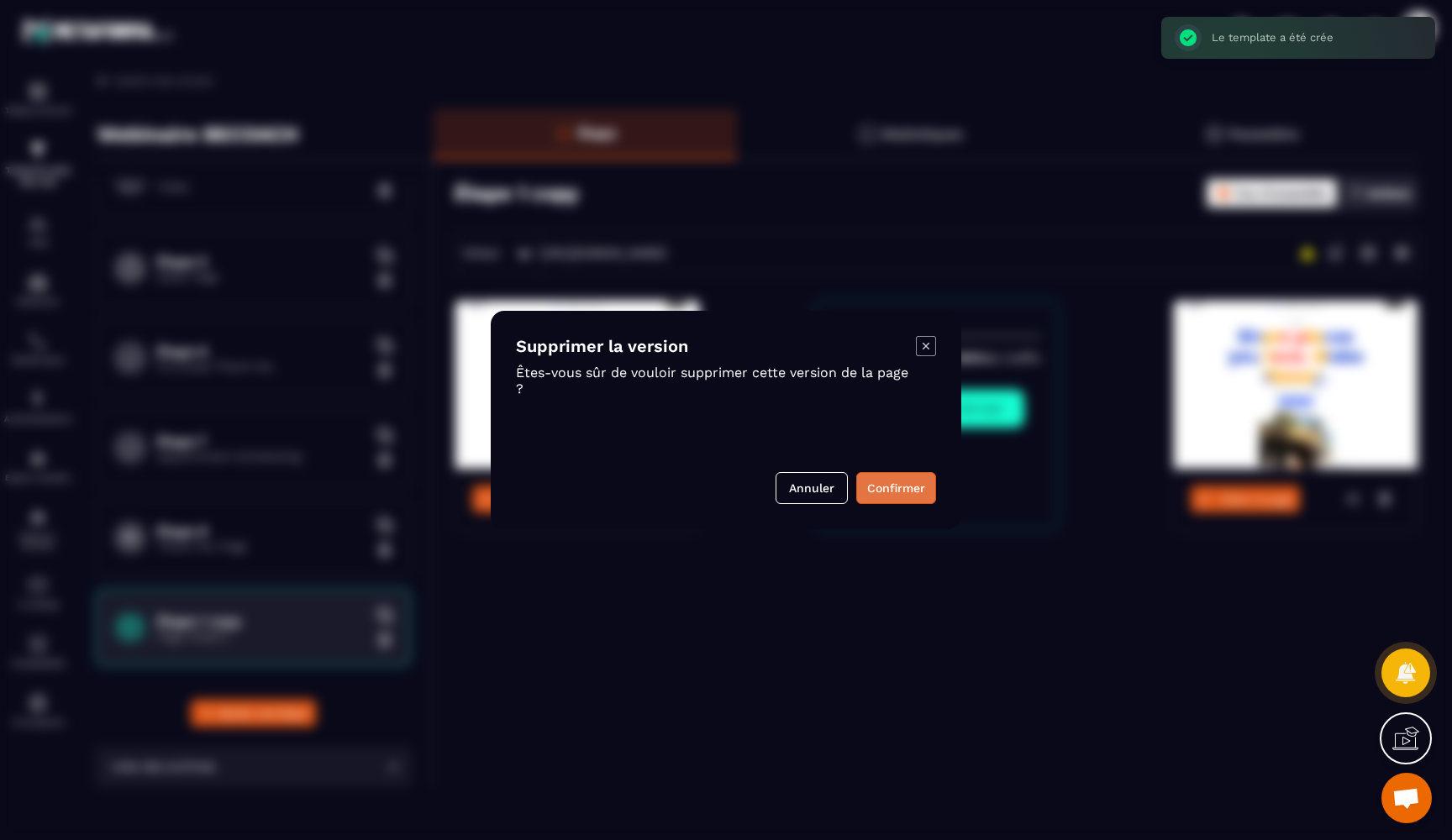
click at [867, 485] on button "Confirmer" at bounding box center [895, 489] width 80 height 32
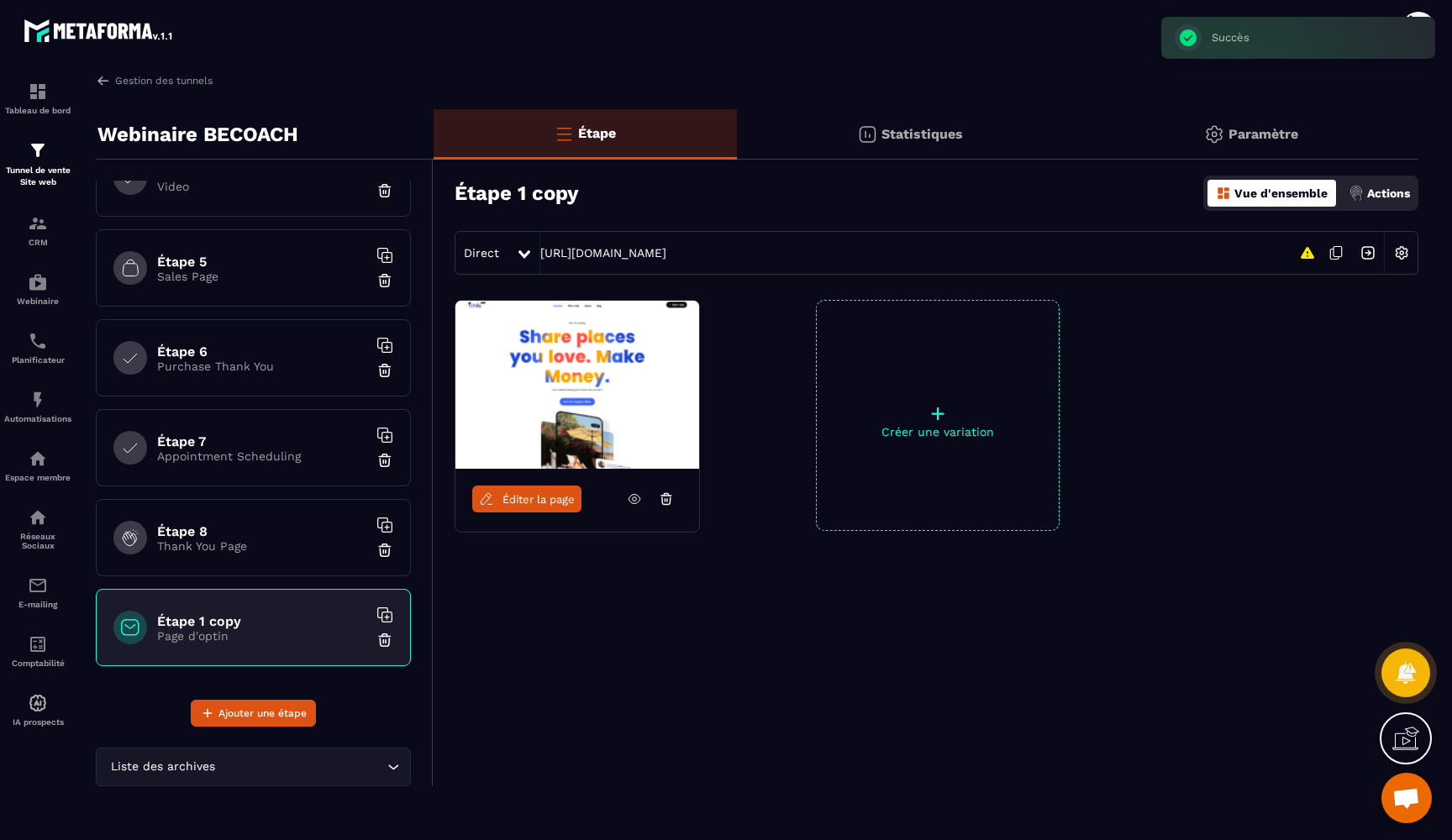
click at [637, 495] on icon at bounding box center [634, 500] width 12 height 9
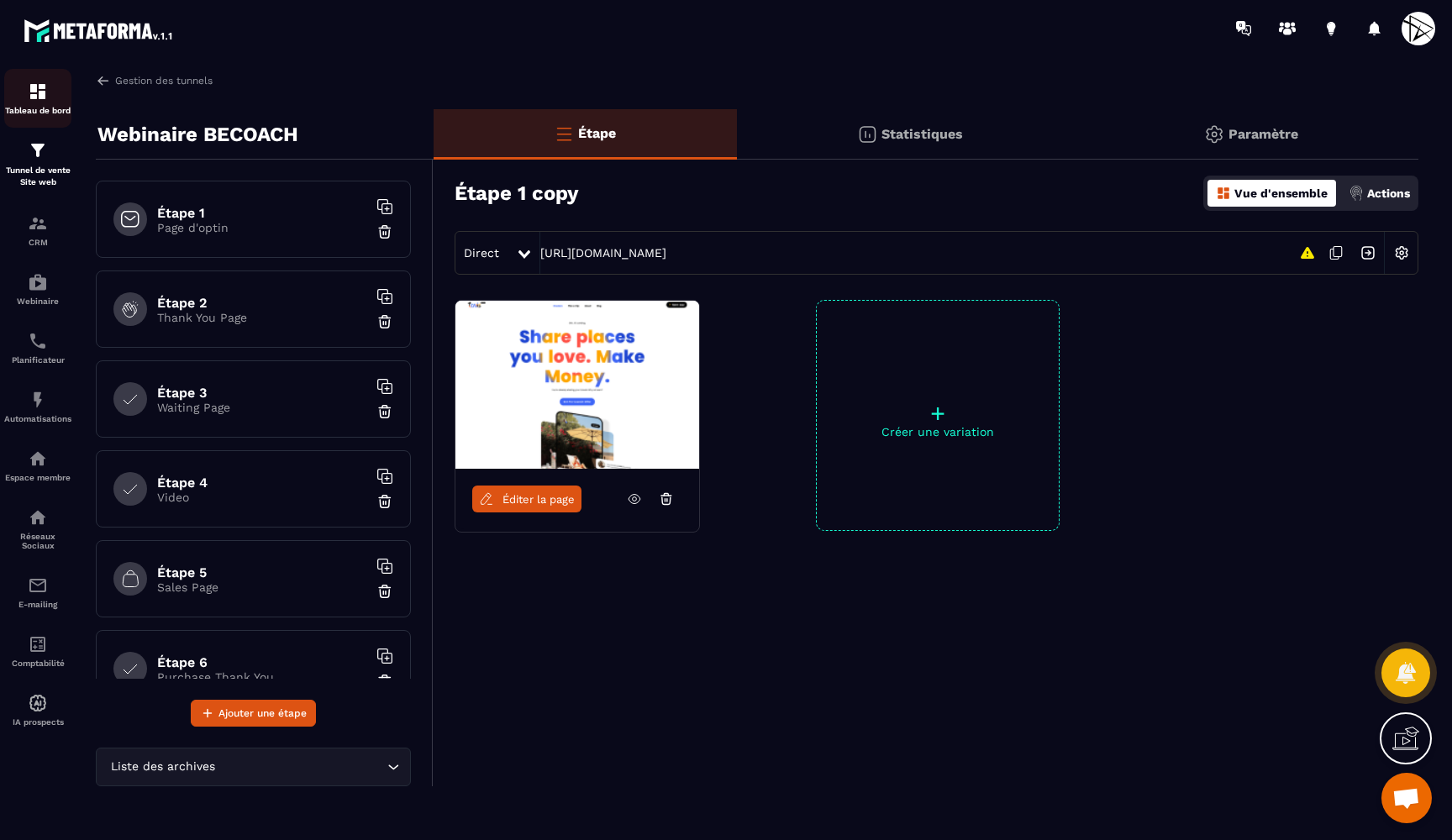
click at [44, 96] on img at bounding box center [38, 91] width 21 height 21
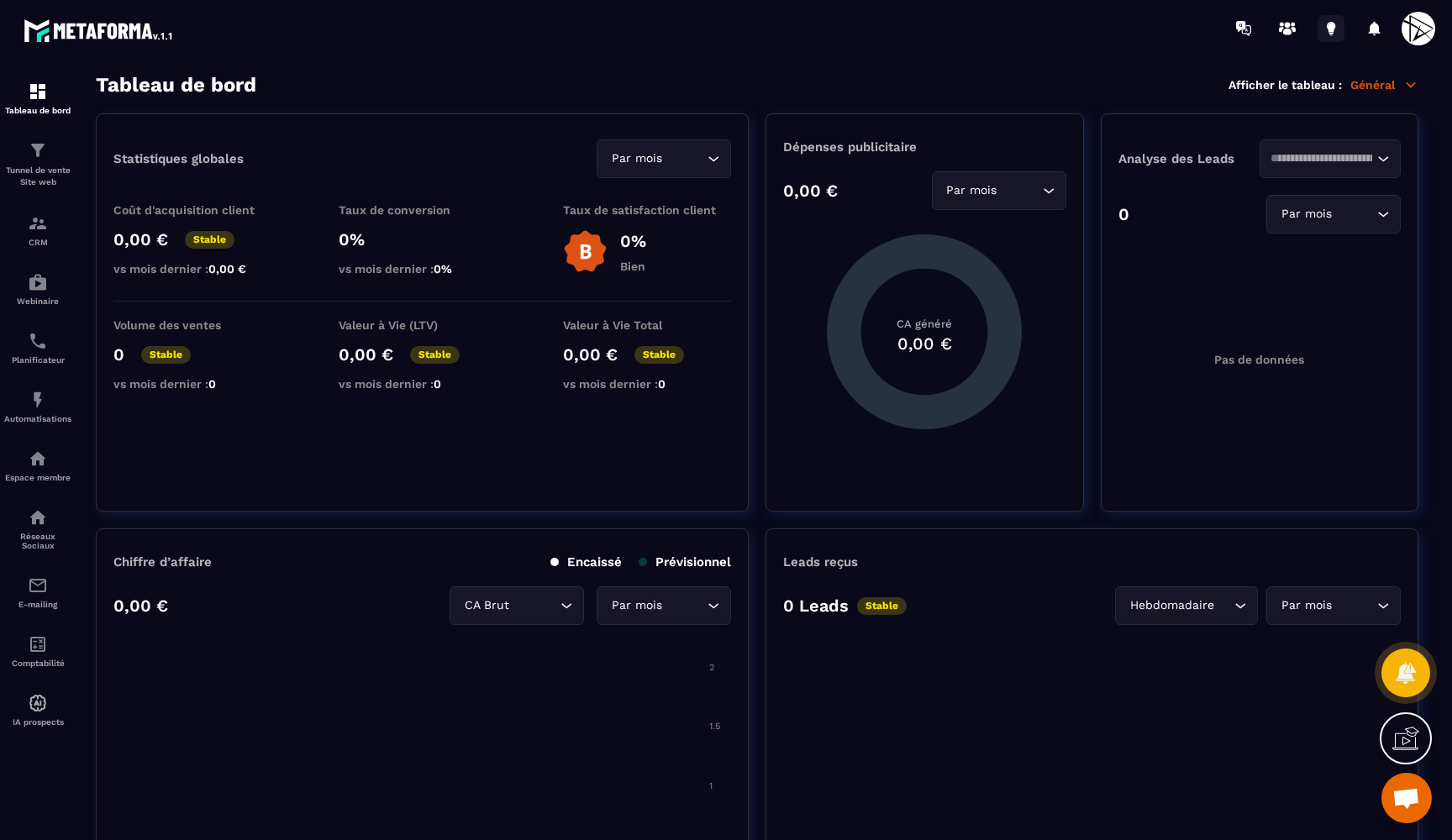
click at [1329, 30] on icon at bounding box center [1330, 27] width 8 height 11
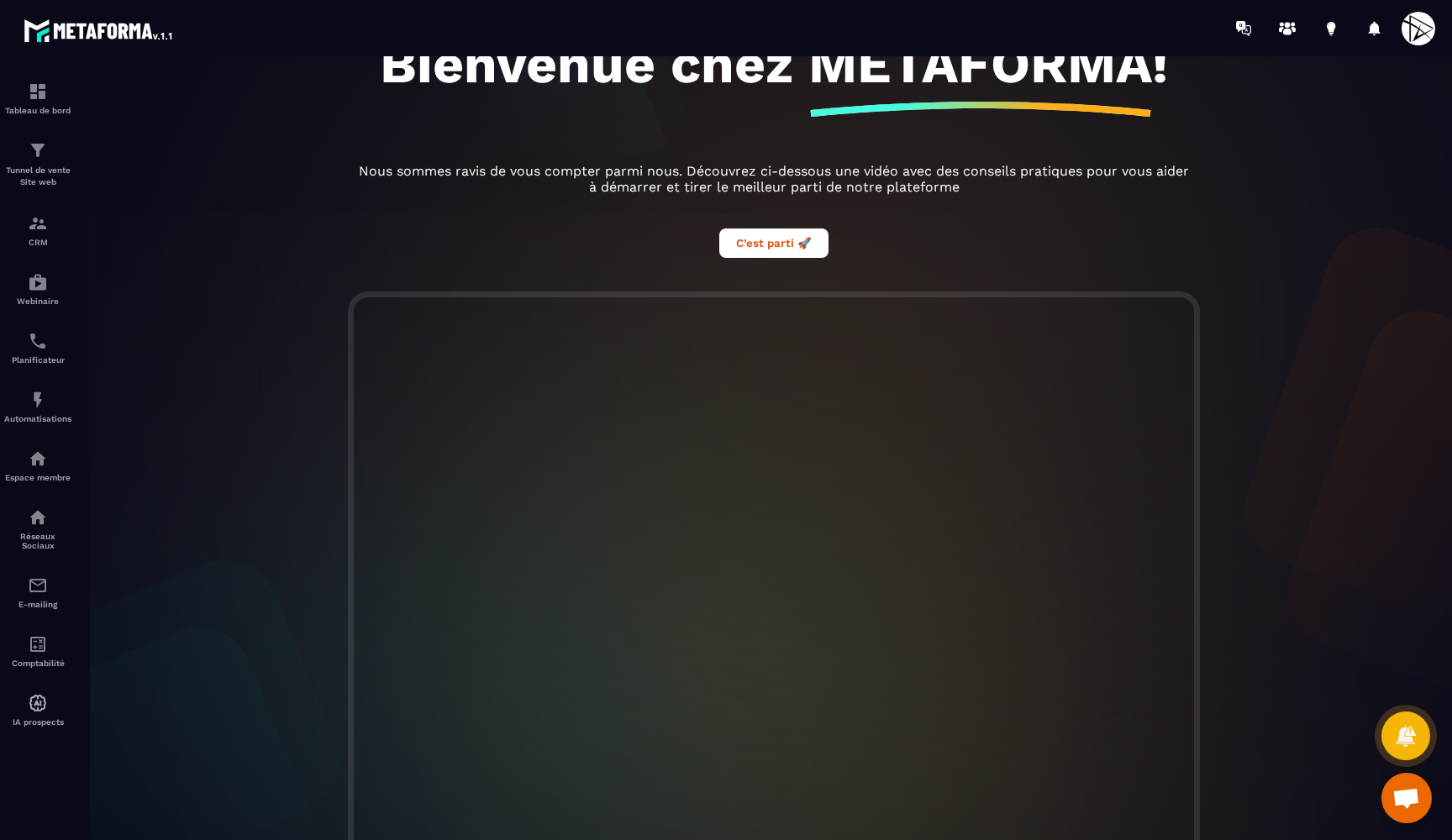
scroll to position [173, 0]
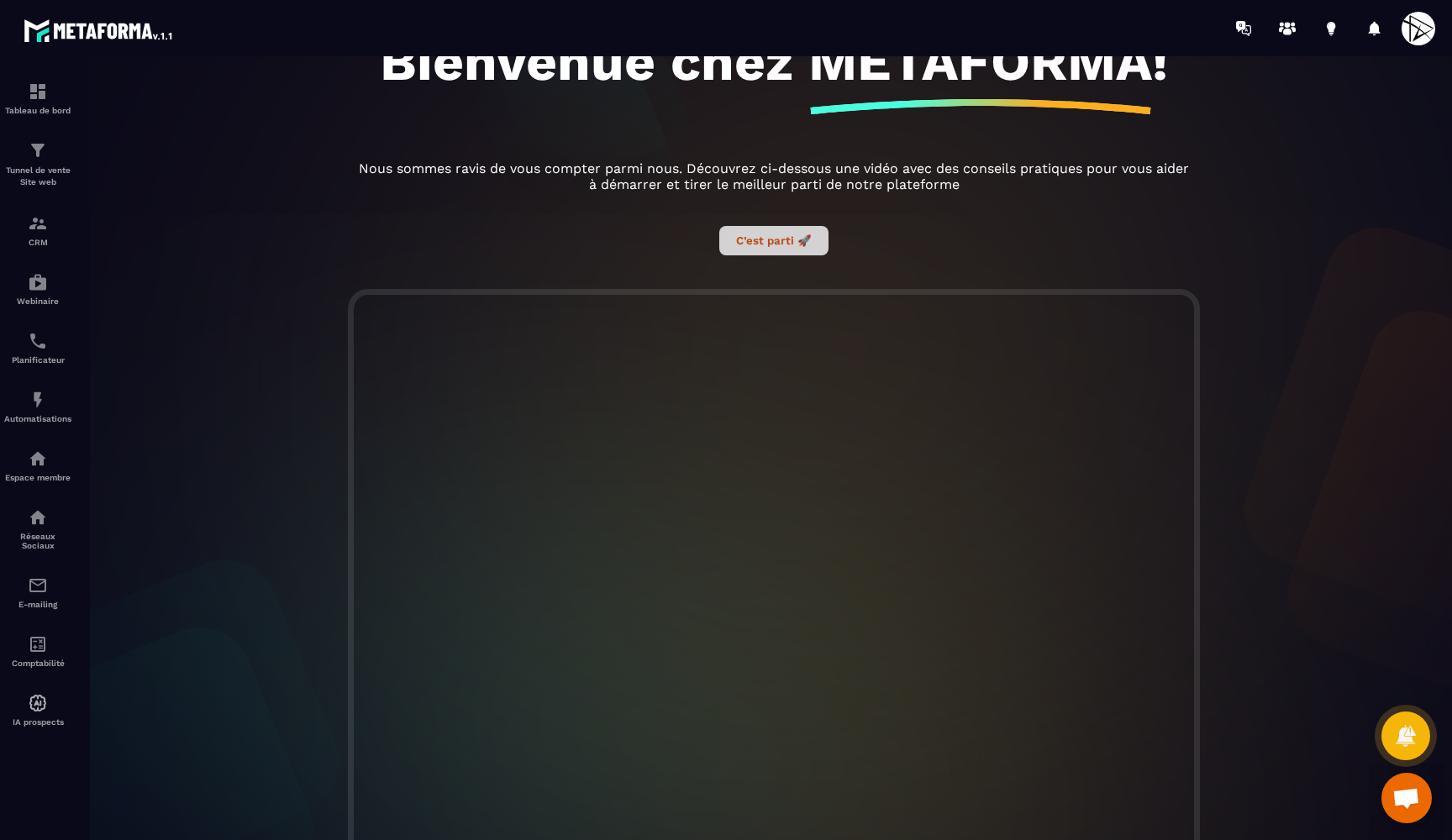
click at [779, 254] on button "C’est parti 🚀" at bounding box center [774, 240] width 109 height 29
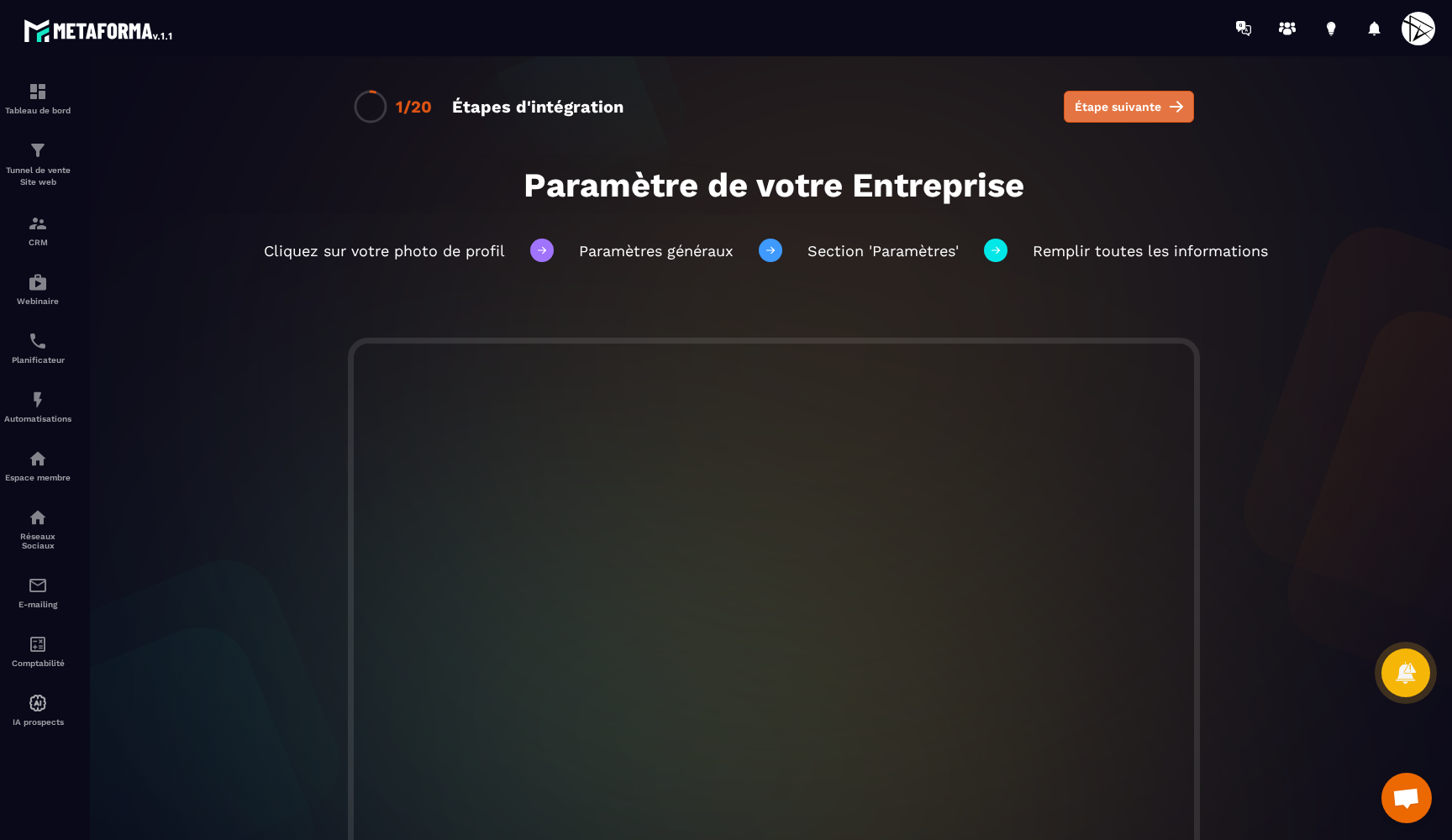
click at [1123, 105] on span "Étape suivante" at bounding box center [1118, 106] width 87 height 17
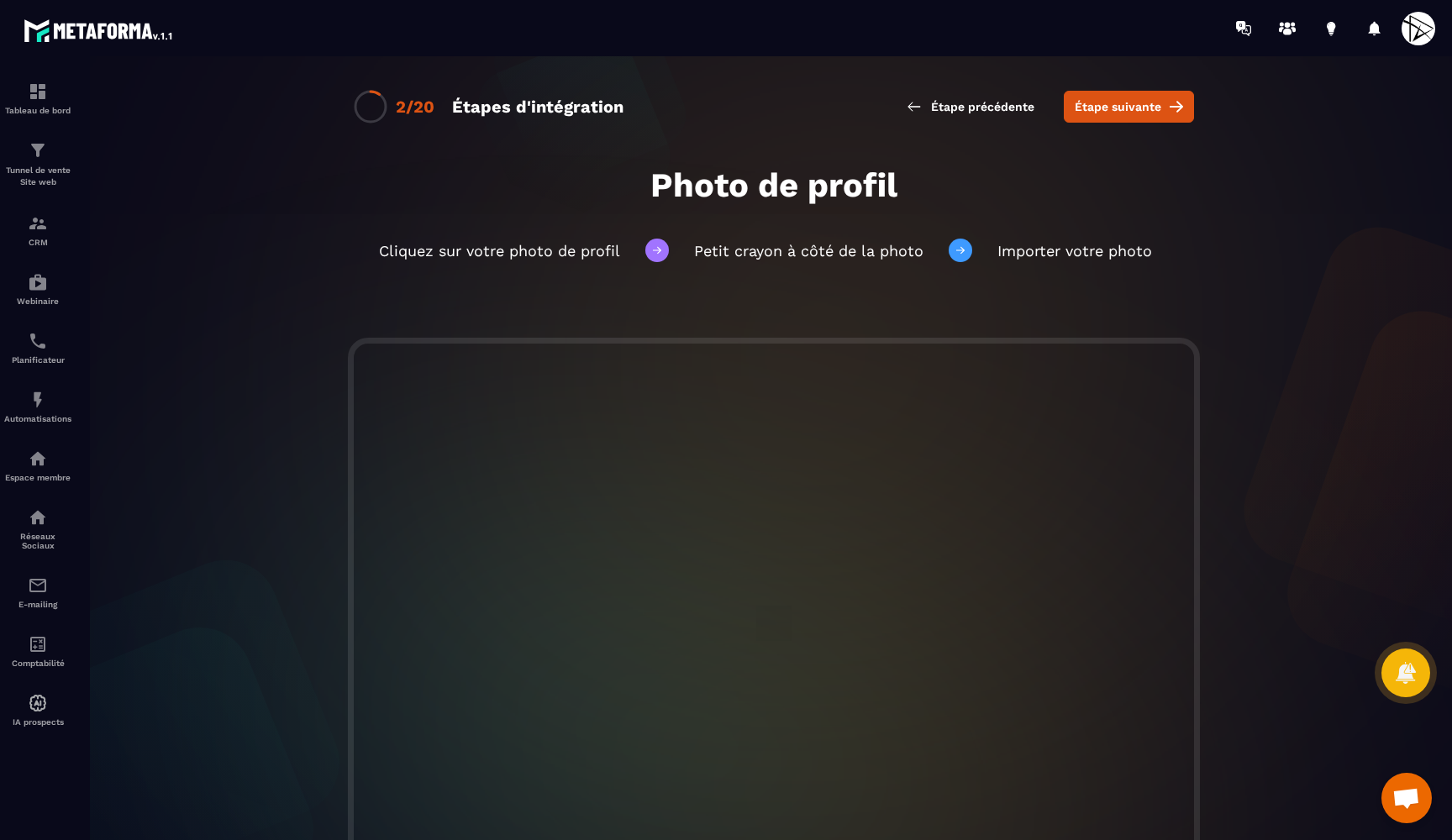
click at [1123, 105] on span "Étape suivante" at bounding box center [1118, 106] width 87 height 17
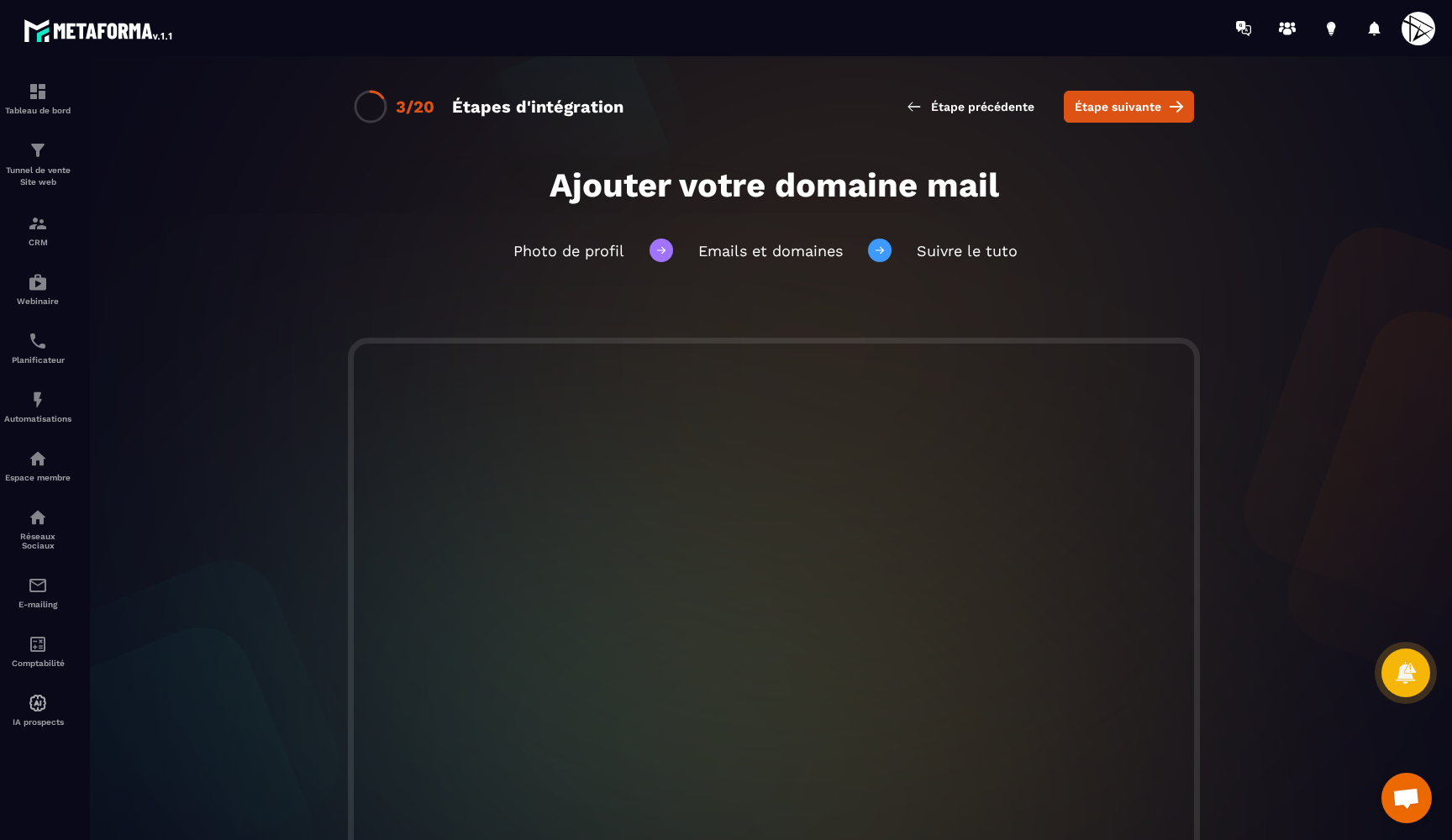
click at [1123, 105] on span "Étape suivante" at bounding box center [1118, 106] width 87 height 17
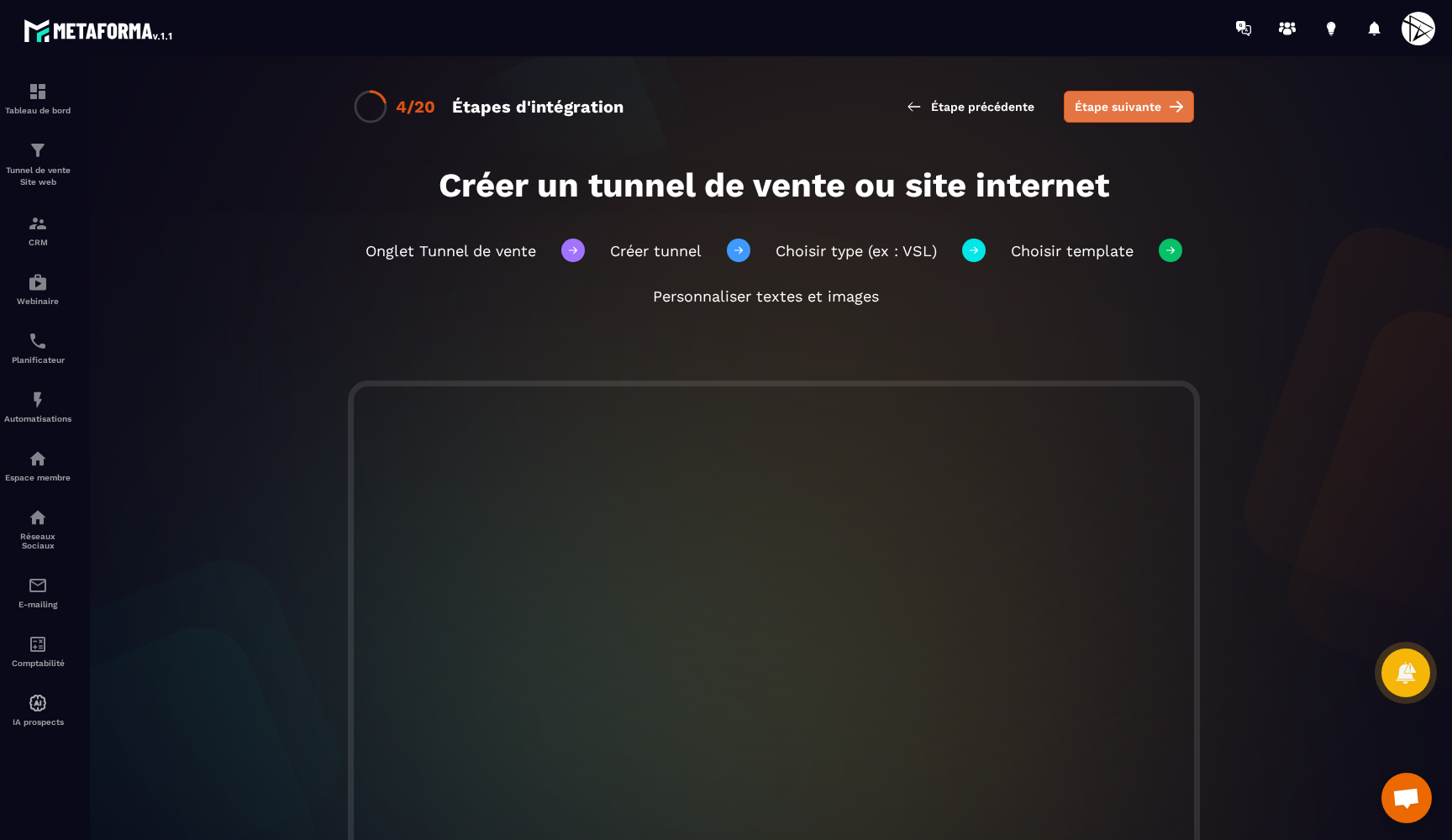
click at [1117, 111] on span "Étape suivante" at bounding box center [1118, 106] width 87 height 17
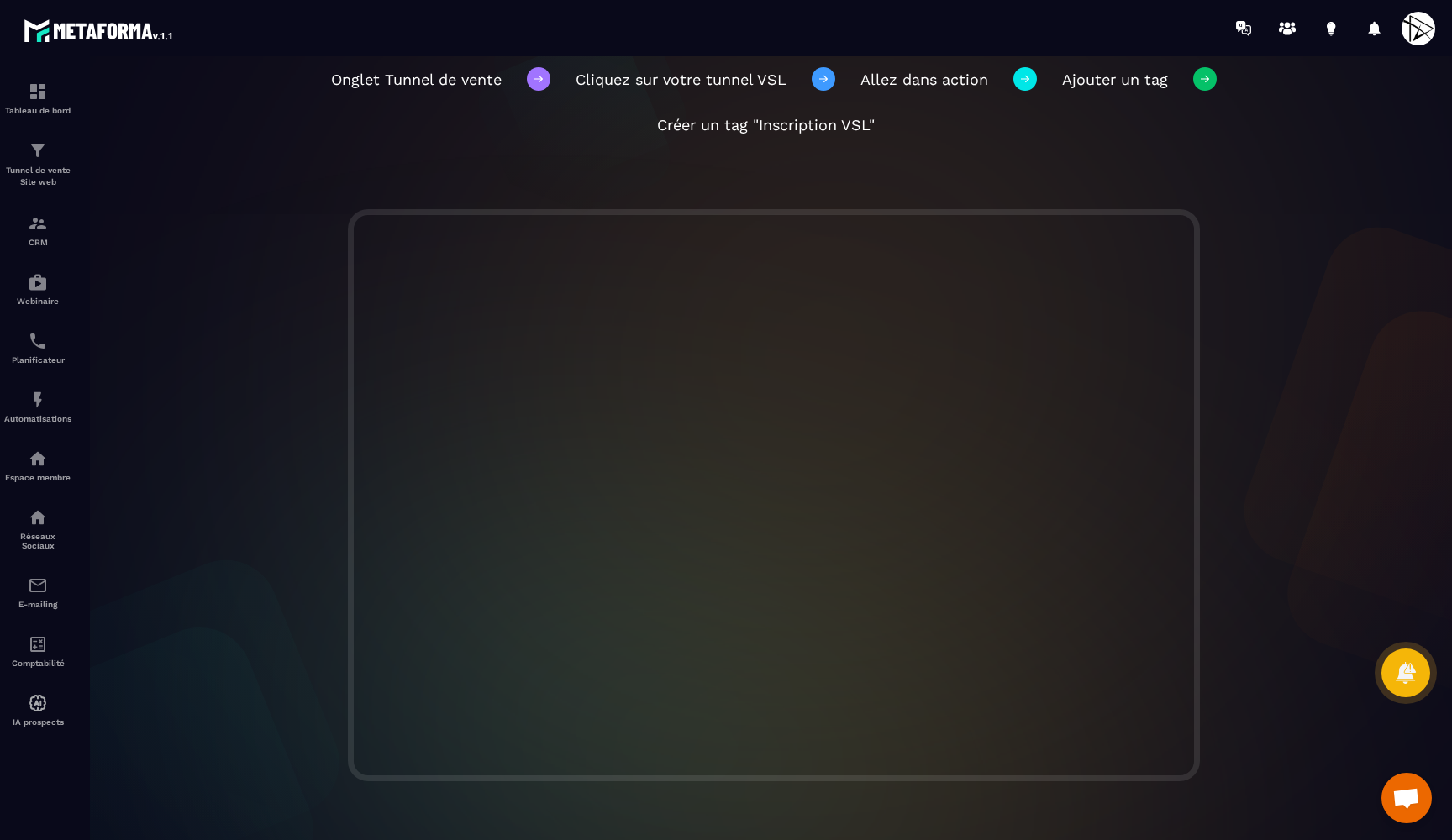
scroll to position [172, 0]
click at [37, 159] on img at bounding box center [38, 150] width 21 height 21
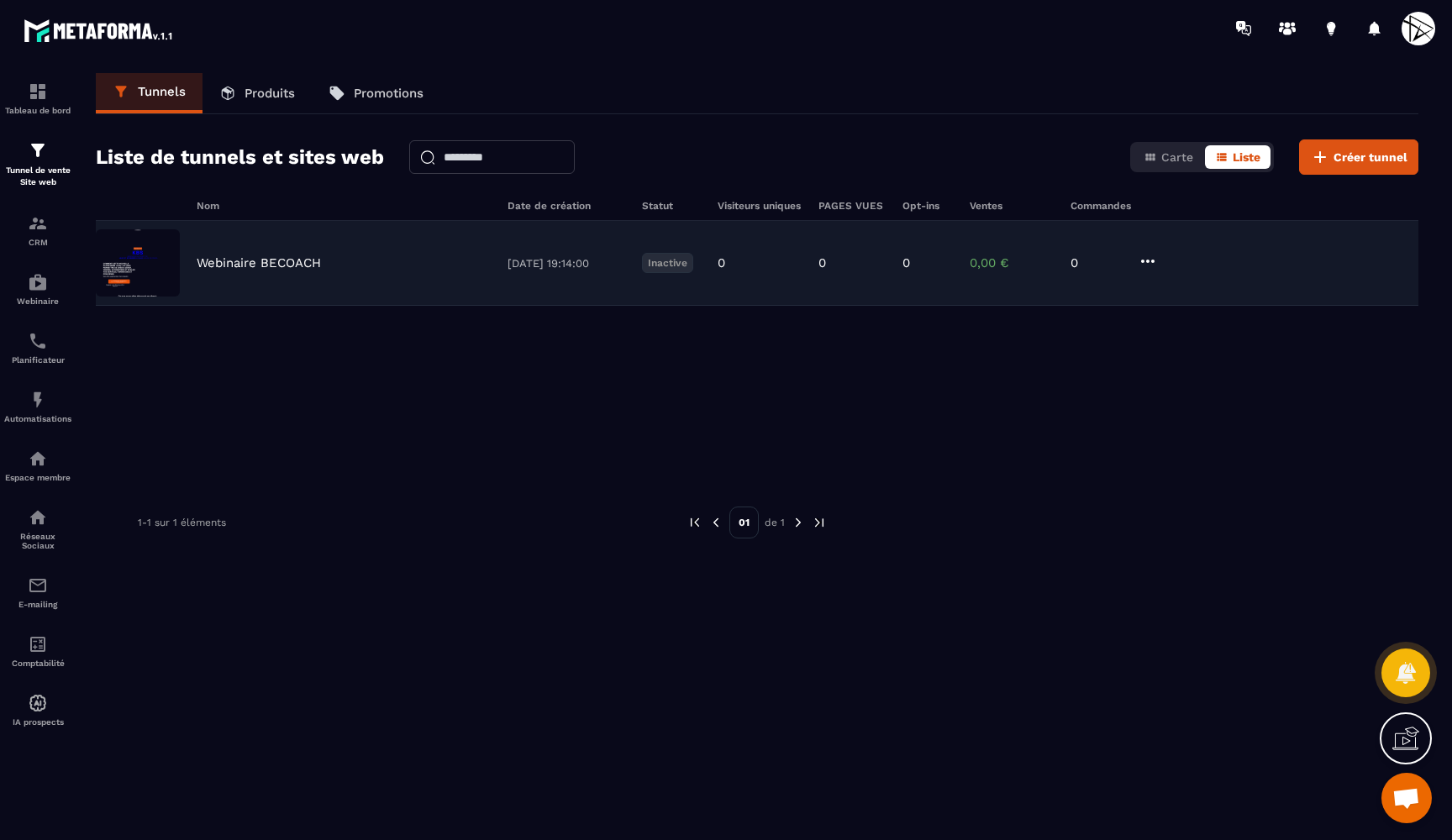
click at [136, 259] on img at bounding box center [138, 263] width 84 height 67
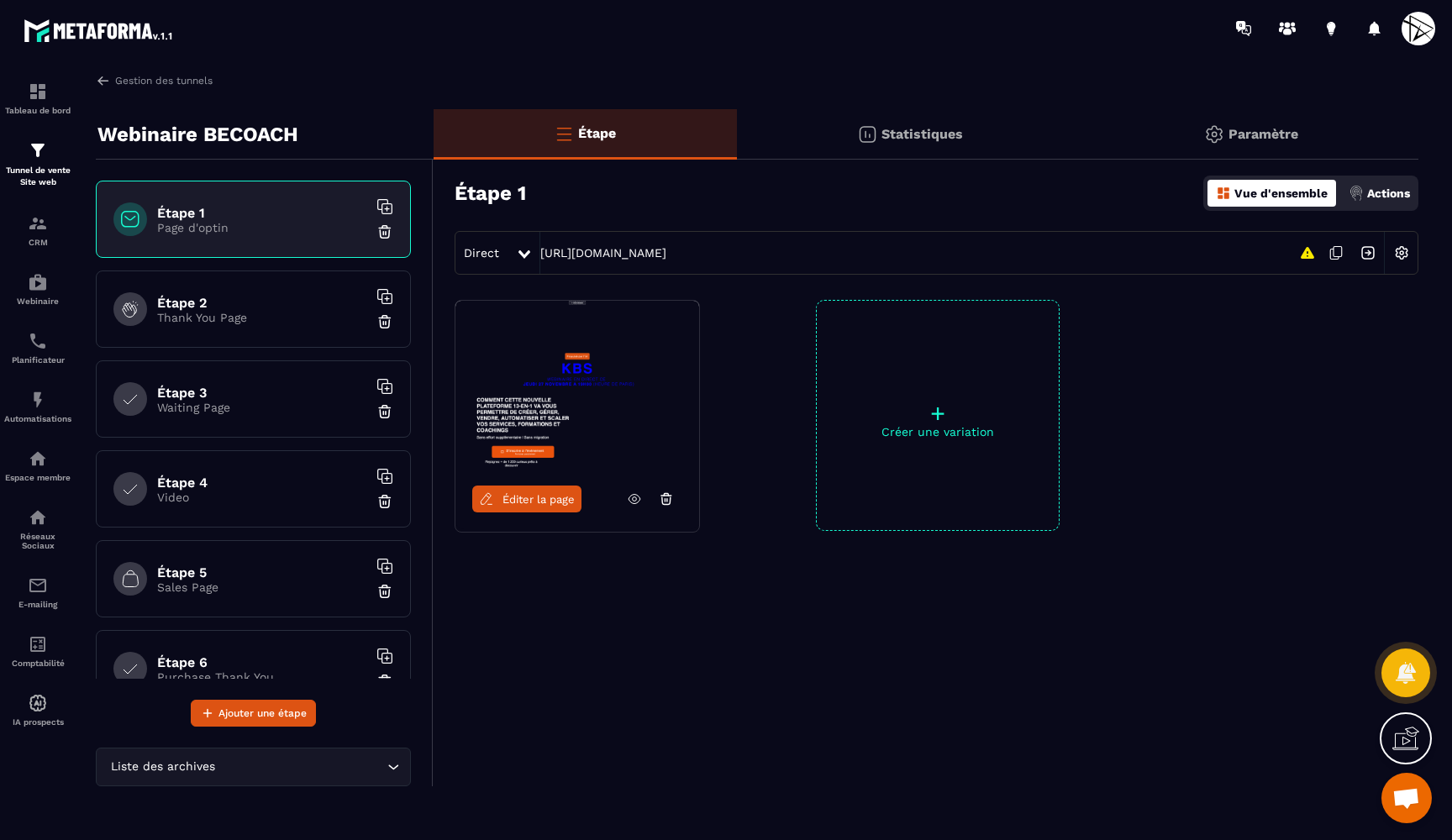
click at [1389, 182] on div "Actions" at bounding box center [1380, 193] width 70 height 27
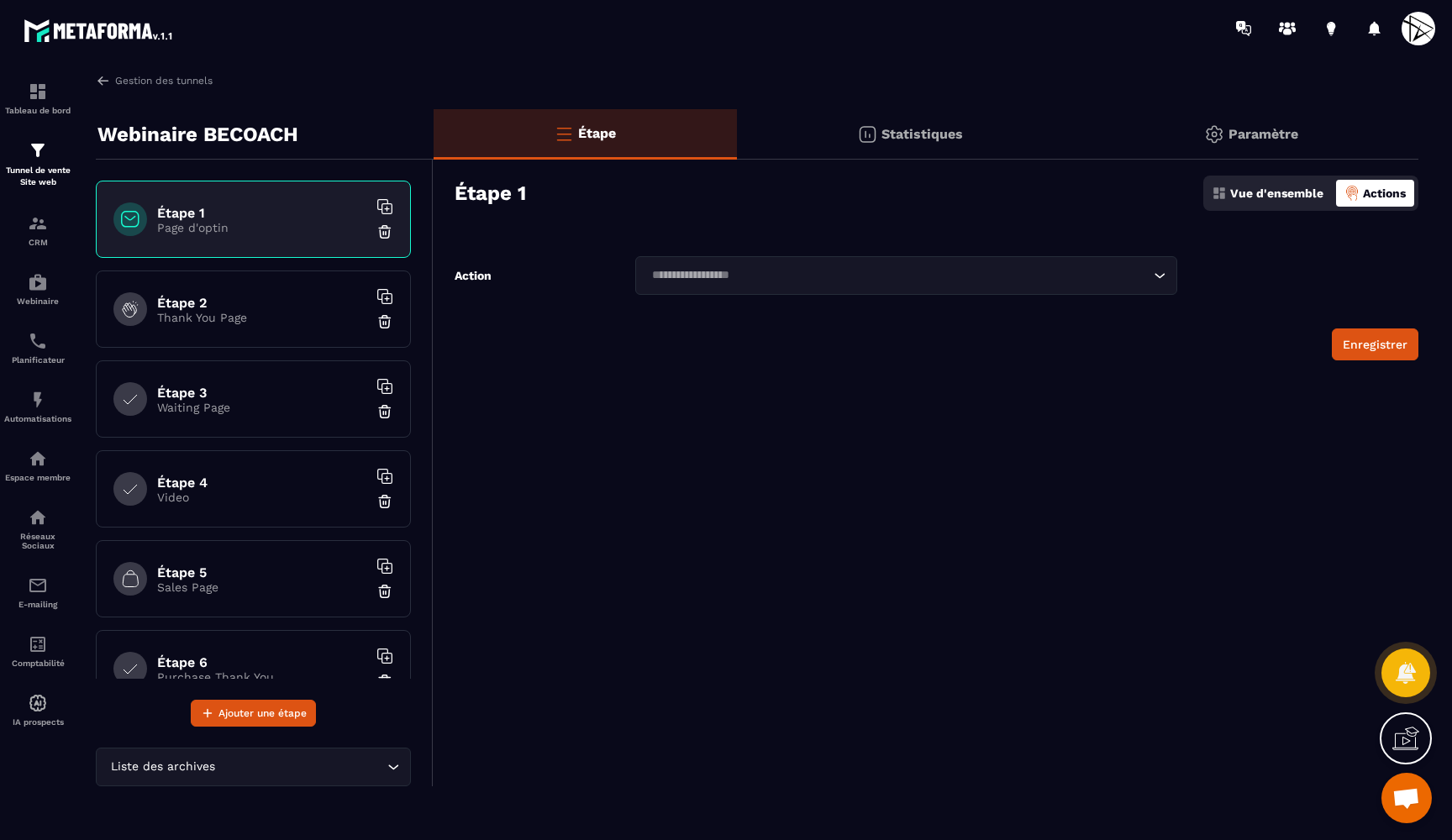
click at [945, 281] on input "Search for option" at bounding box center [897, 275] width 503 height 19
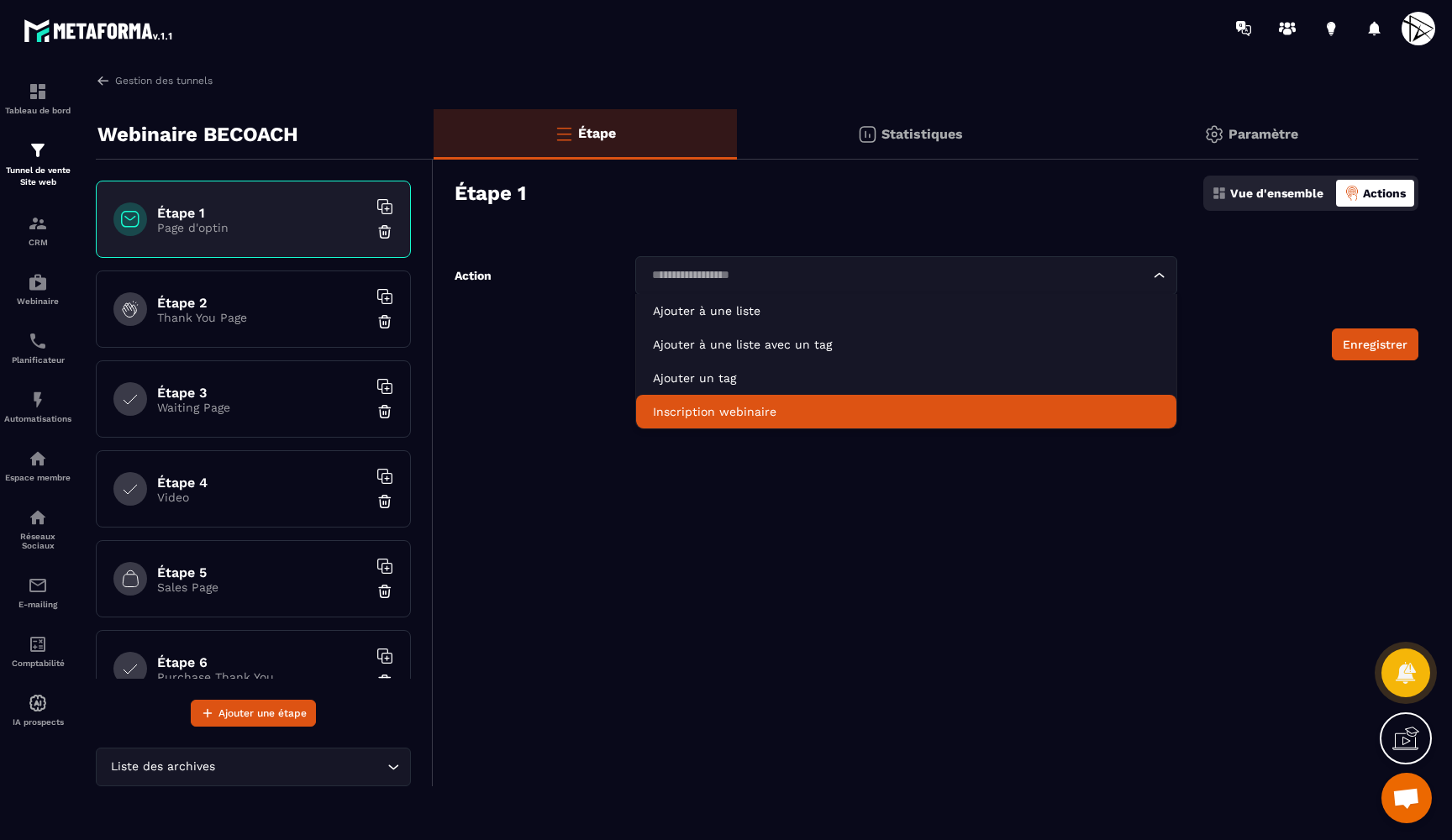
click at [1406, 729] on icon at bounding box center [1411, 735] width 17 height 19
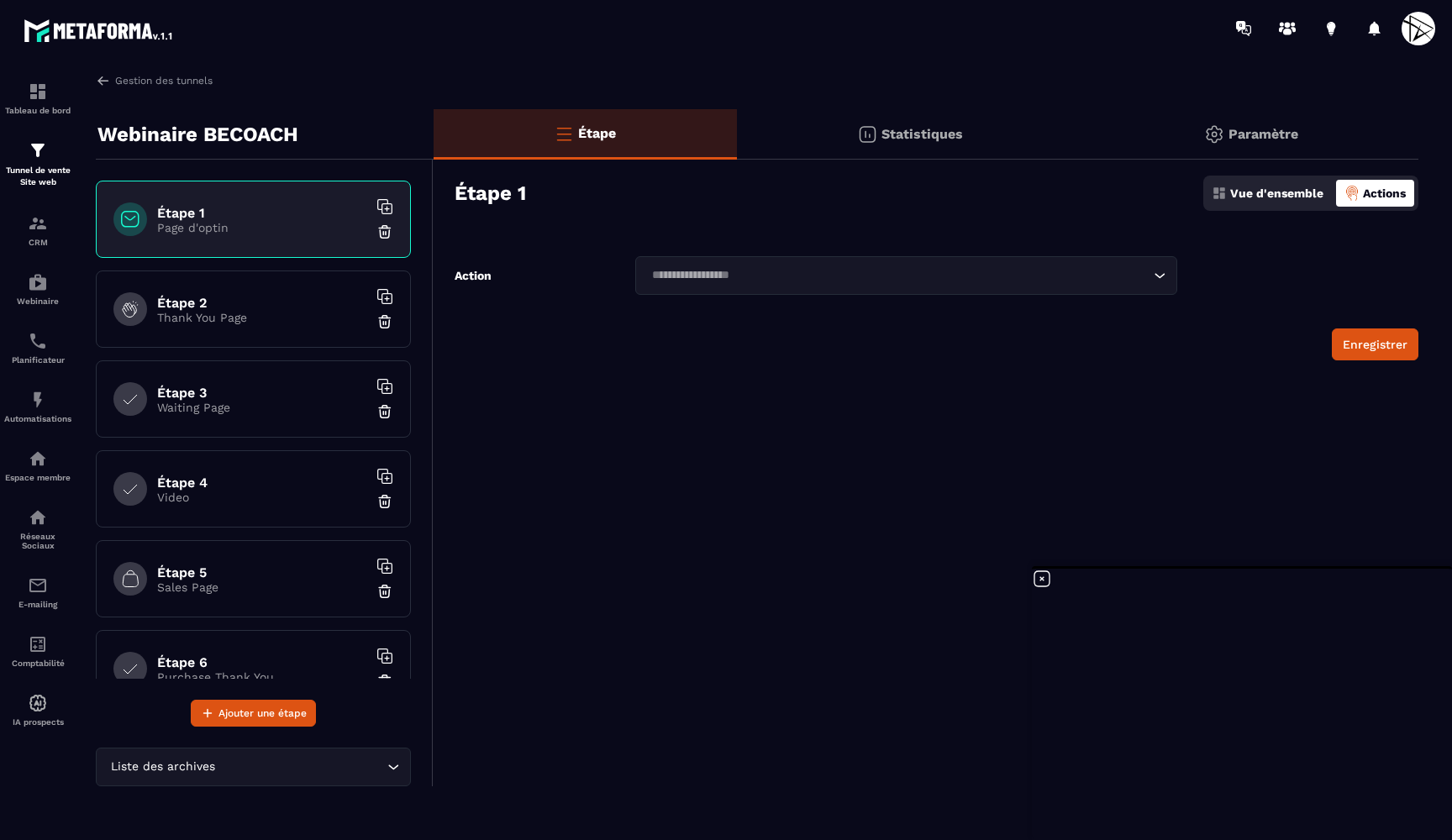
click at [1041, 575] on icon at bounding box center [1042, 579] width 21 height 21
click at [823, 272] on input "Search for option" at bounding box center [897, 275] width 503 height 19
click at [295, 204] on div "Étape 1 Page d'optin" at bounding box center [253, 219] width 315 height 78
click at [506, 269] on div "Action Loading..." at bounding box center [816, 275] width 723 height 38
click at [832, 148] on div "Statistiques" at bounding box center [911, 134] width 347 height 50
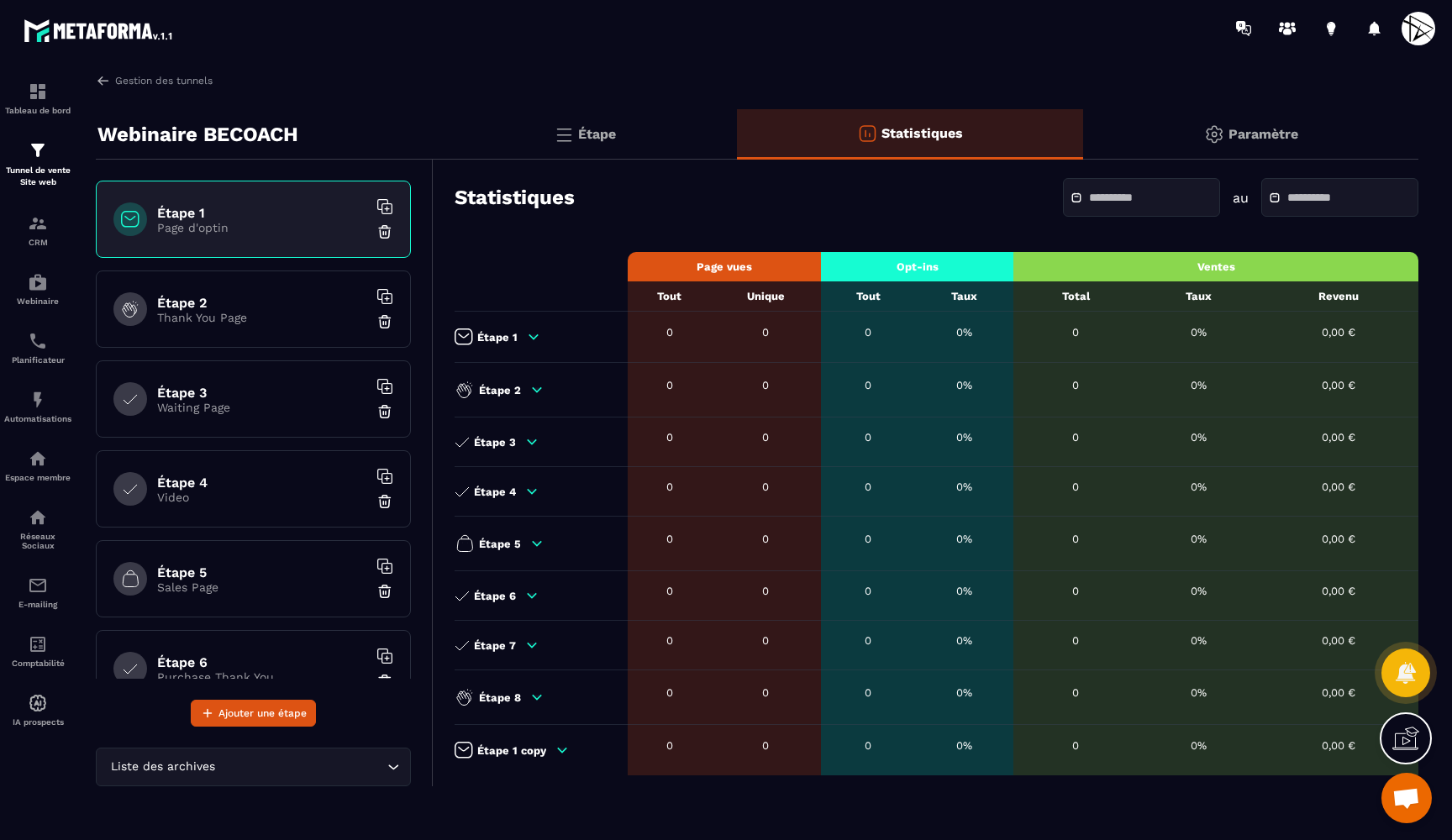
click at [1213, 120] on div "Paramètre" at bounding box center [1250, 134] width 335 height 50
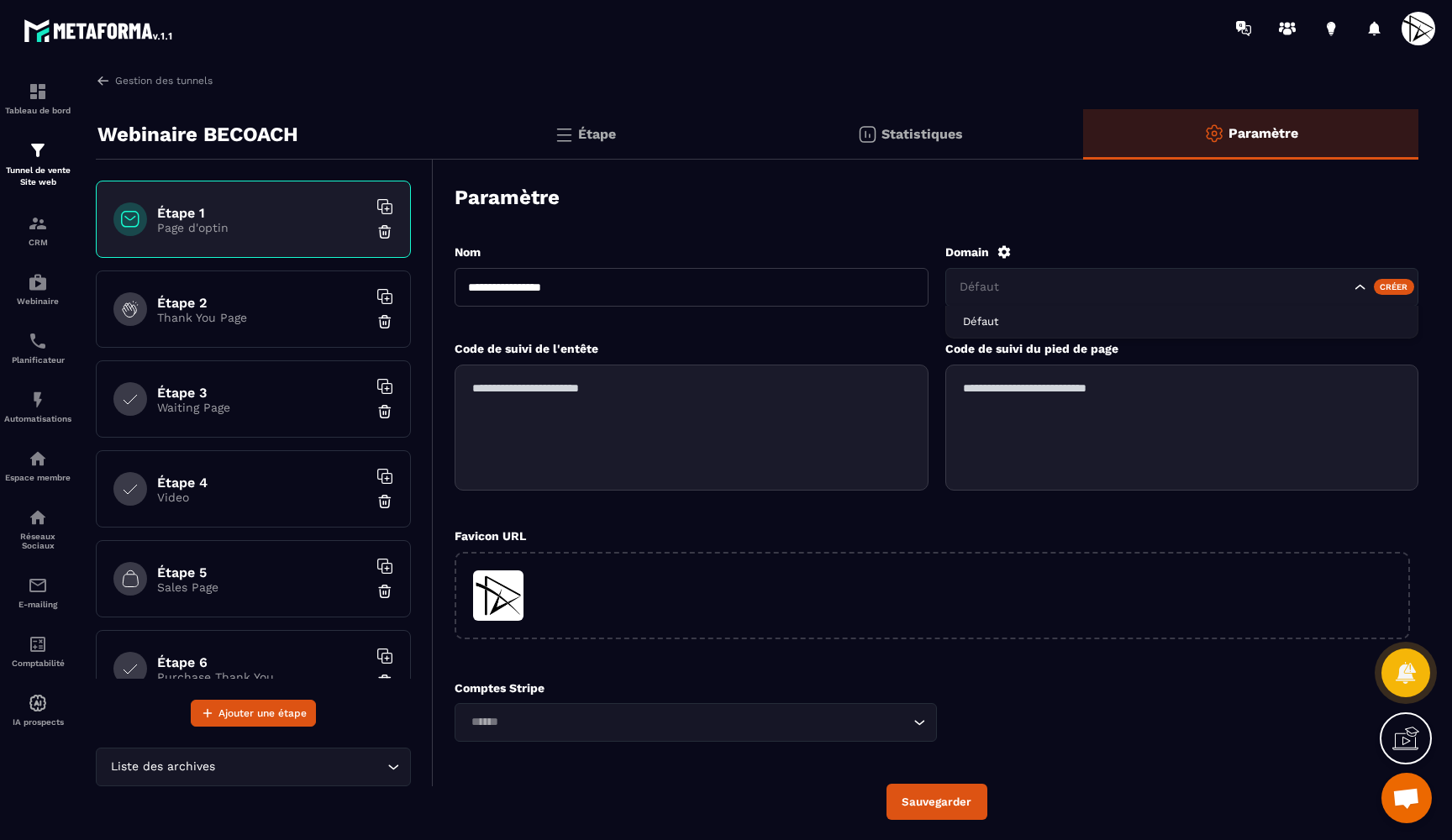
click at [1030, 283] on input "Search for option" at bounding box center [1153, 287] width 394 height 19
click at [1363, 291] on icon "Search for option" at bounding box center [1360, 287] width 17 height 17
click at [1007, 256] on icon at bounding box center [1003, 252] width 15 height 15
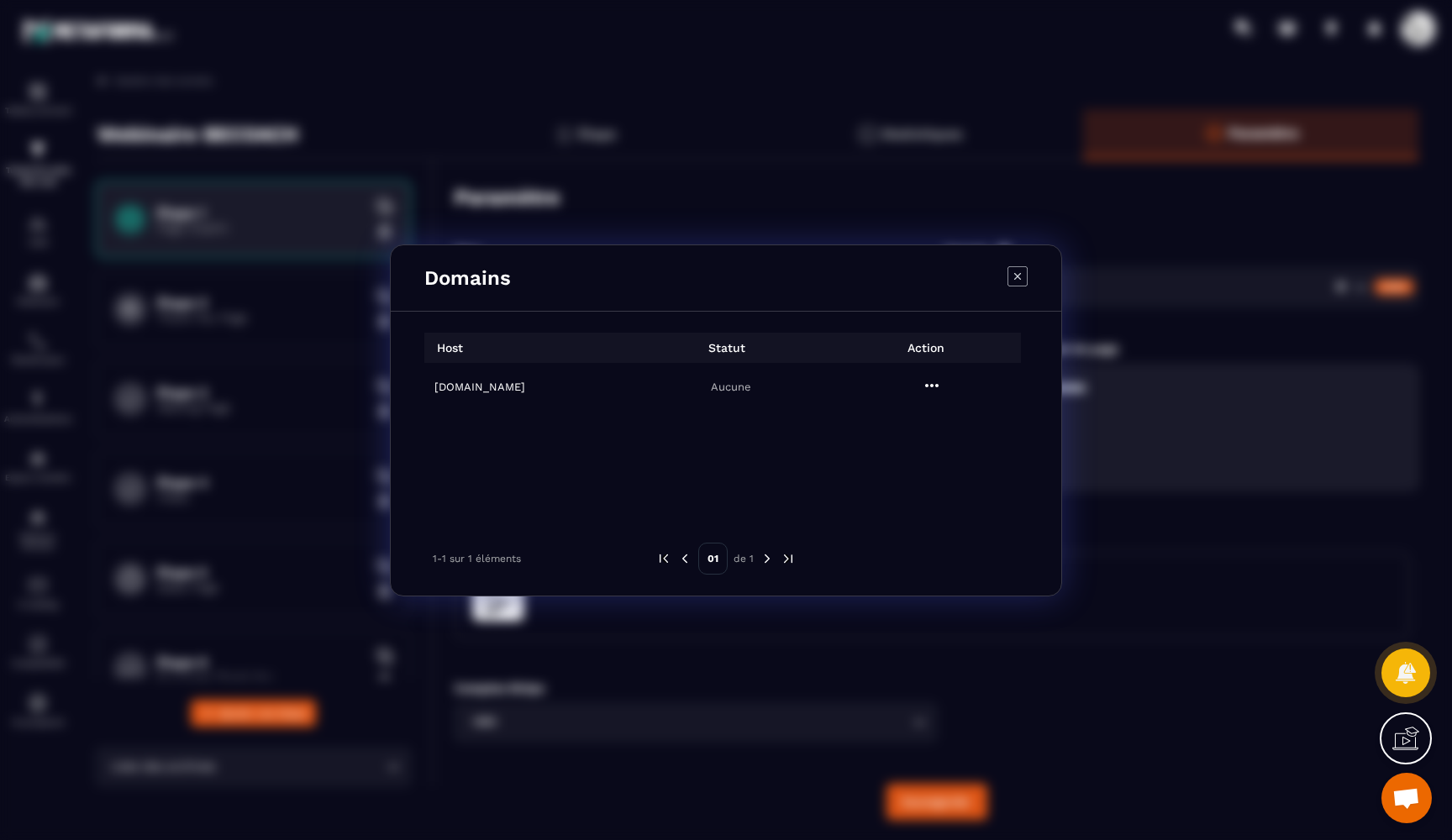
click at [936, 389] on icon "Modal window" at bounding box center [932, 385] width 21 height 21
click at [505, 387] on h6 "webinaire.kbs-sas.fr" at bounding box center [529, 387] width 190 height 13
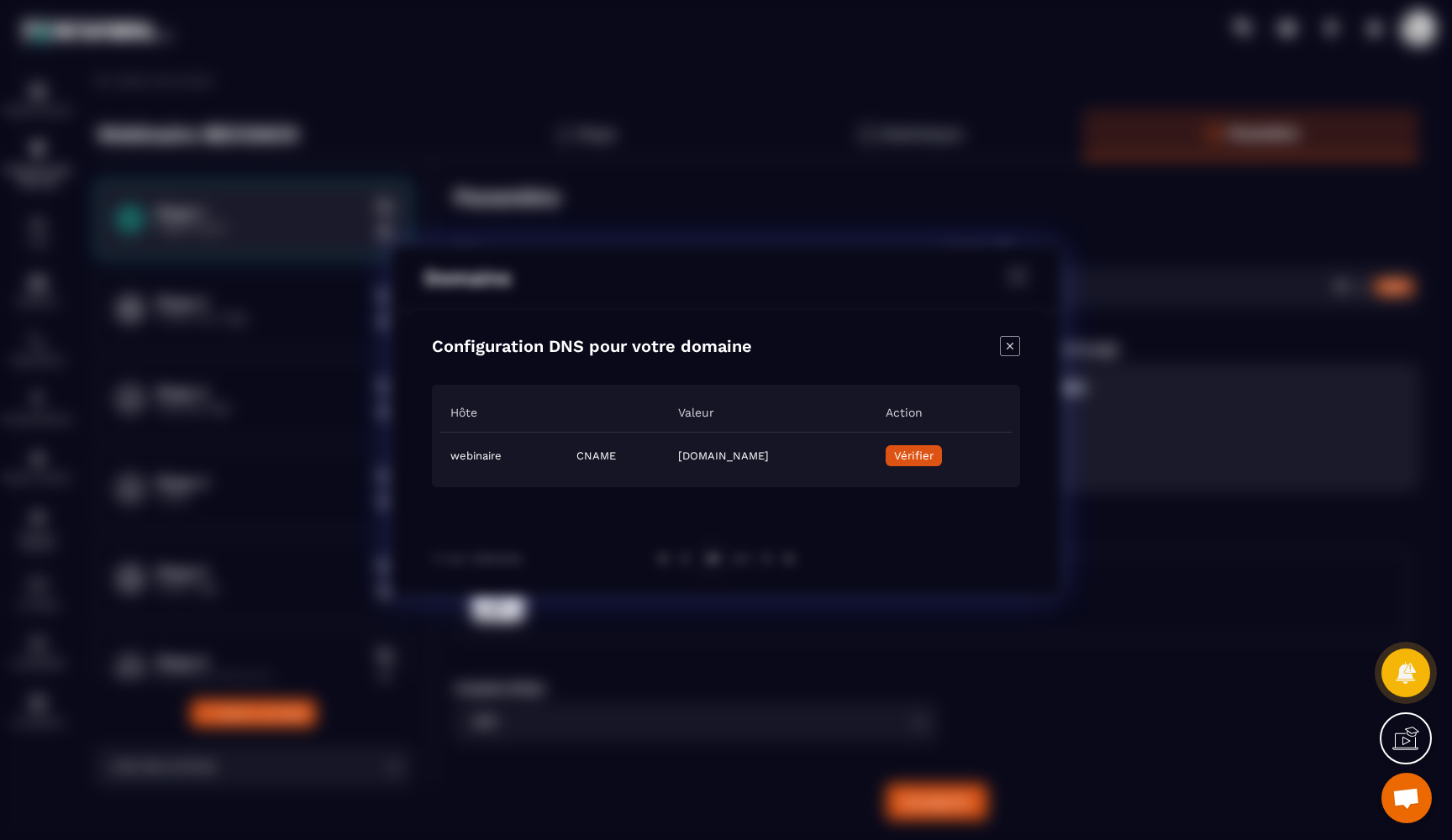
click at [934, 457] on span "Vérifier" at bounding box center [914, 456] width 39 height 13
click at [1008, 347] on icon "Close modal" at bounding box center [1010, 346] width 21 height 21
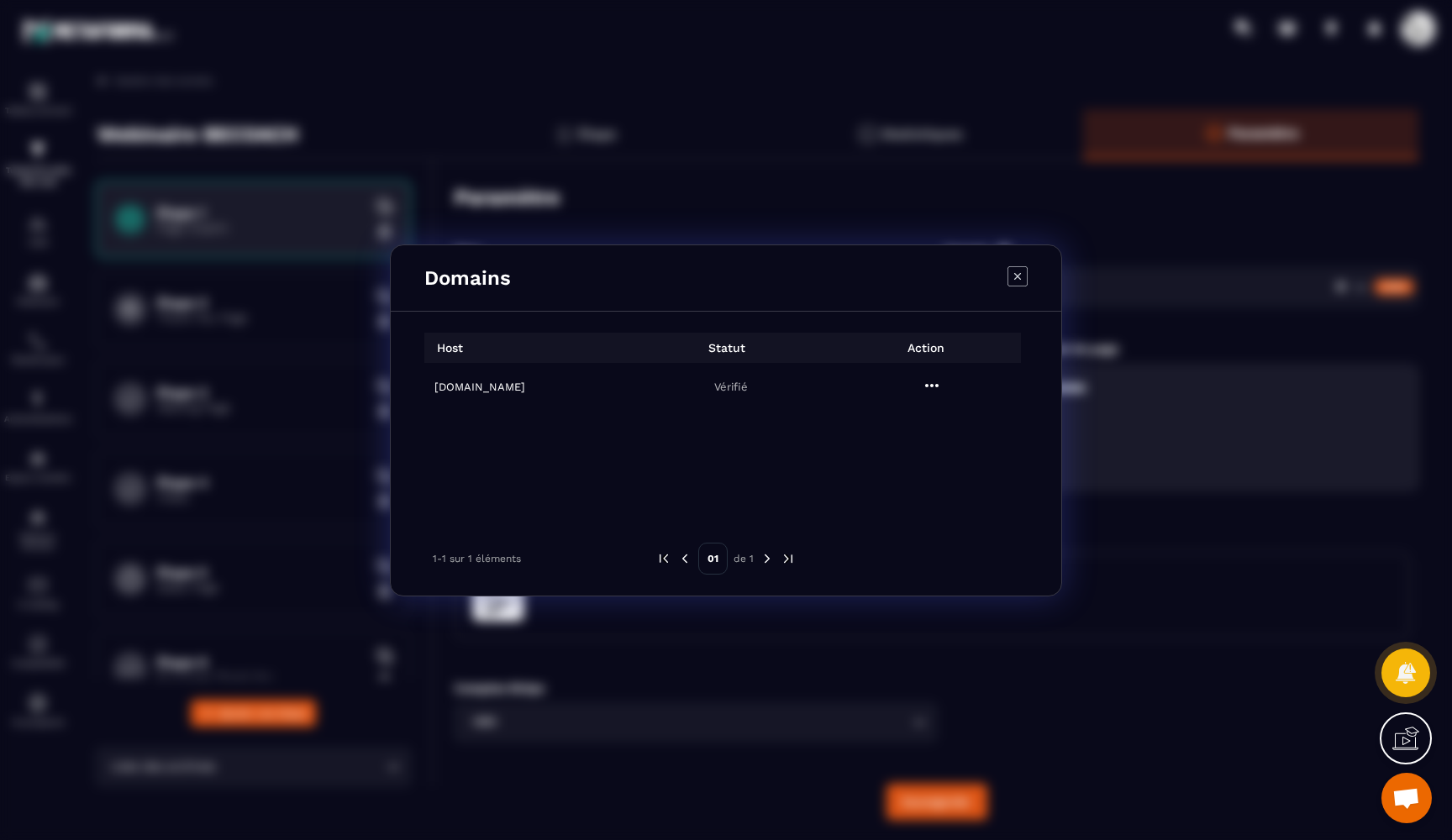
click at [1022, 276] on icon "Modal window" at bounding box center [1018, 276] width 21 height 21
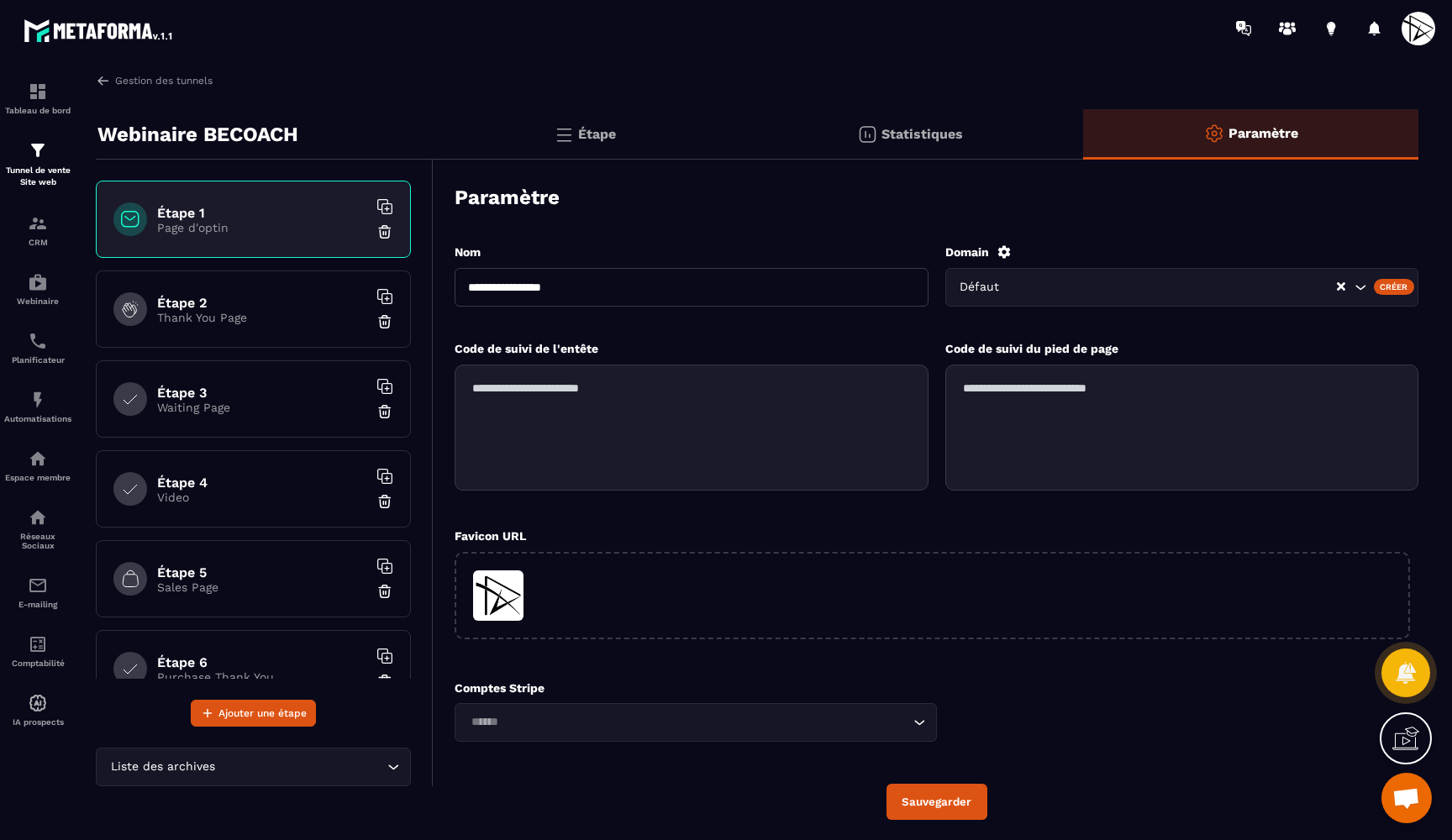
click at [1070, 232] on div "**********" at bounding box center [936, 532] width 964 height 610
click at [1045, 291] on input "Search for option" at bounding box center [1175, 287] width 320 height 19
click at [1041, 251] on div "Domain" at bounding box center [1182, 252] width 474 height 15
